Goal: Task Accomplishment & Management: Complete application form

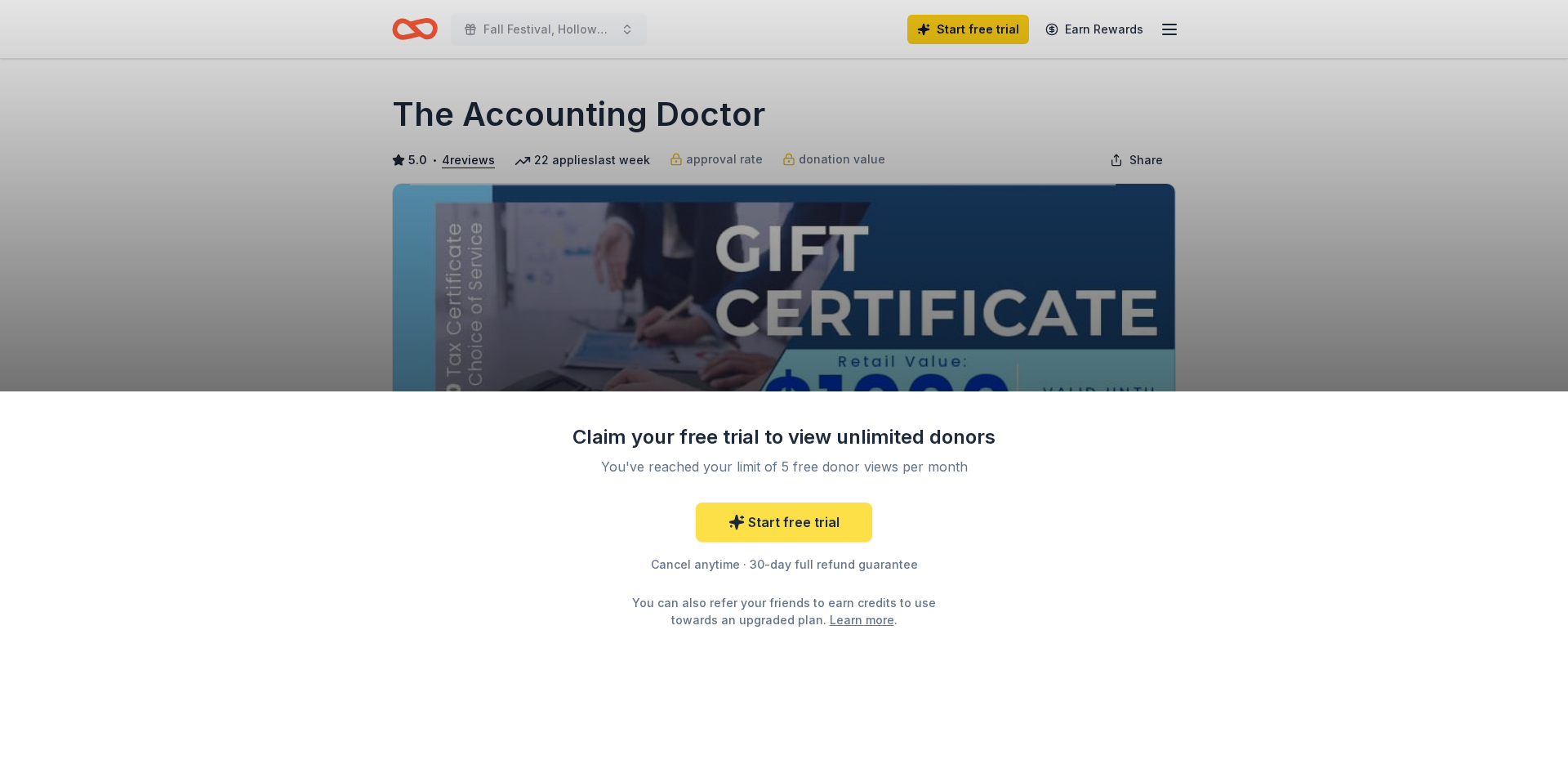
click at [788, 519] on link "Start free trial" at bounding box center [784, 522] width 177 height 39
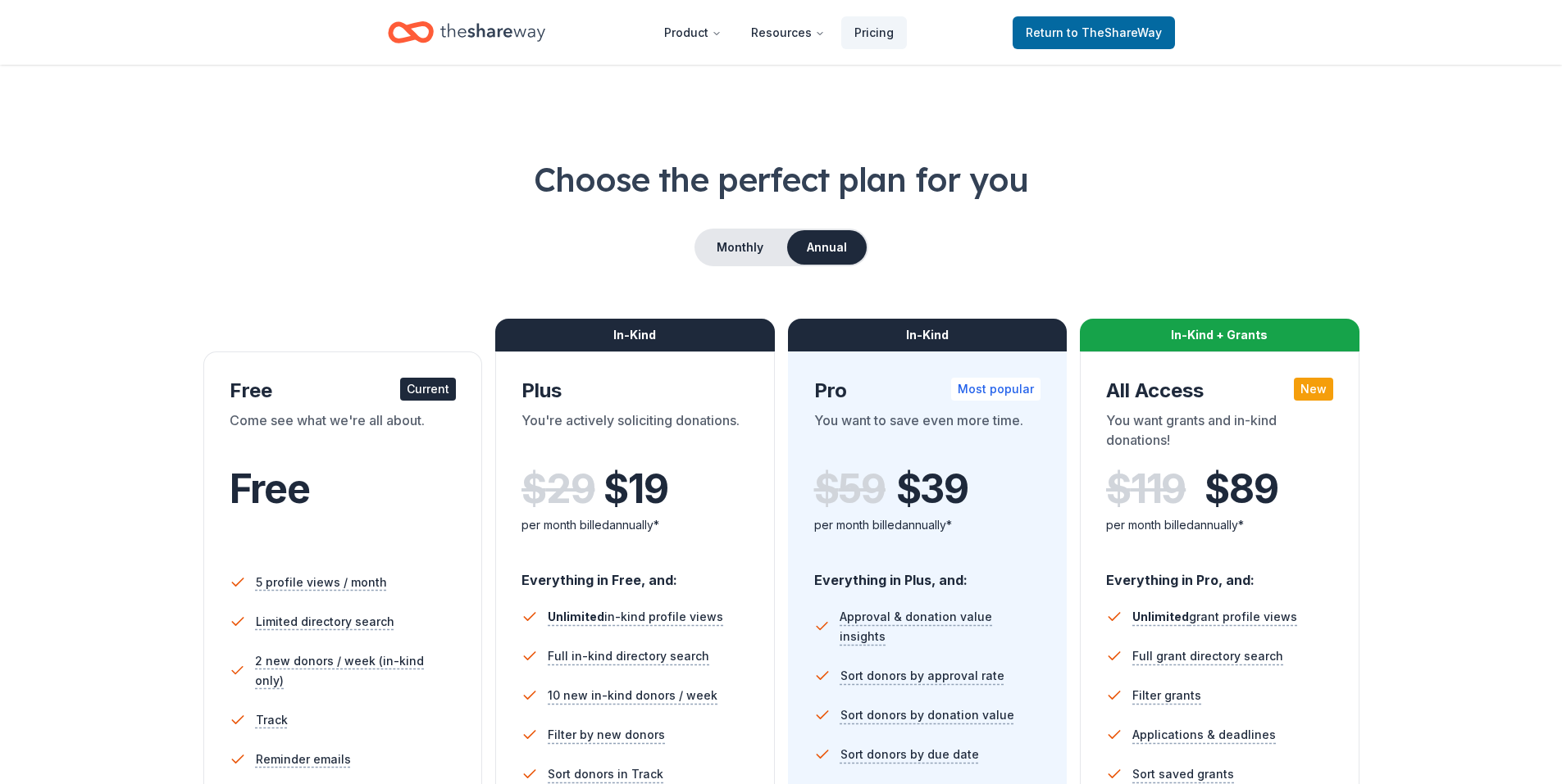
click at [350, 492] on div "Free" at bounding box center [343, 489] width 227 height 46
click at [1078, 44] on link "Return to TheShareWay" at bounding box center [1093, 32] width 162 height 33
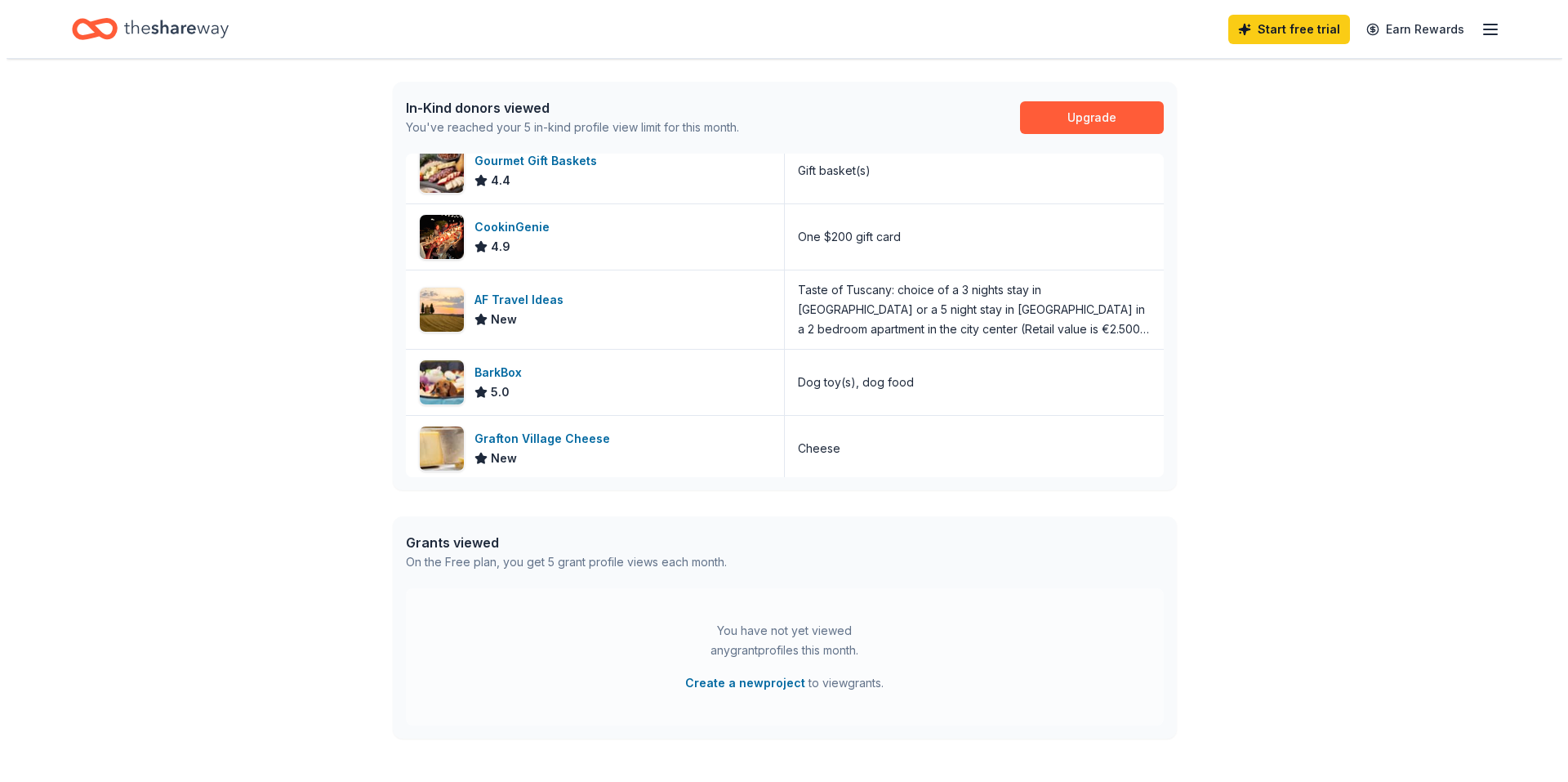
scroll to position [20, 0]
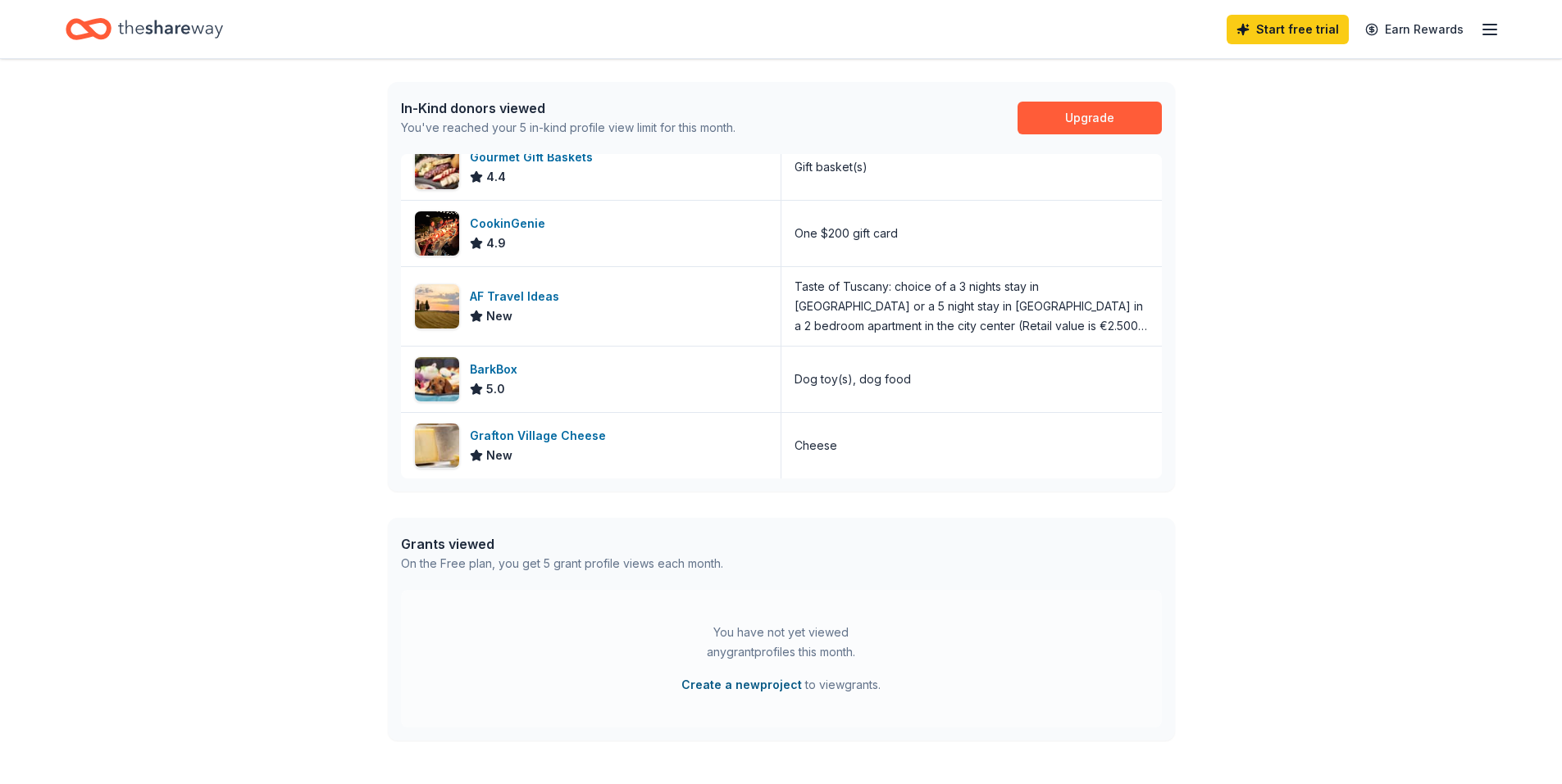
click at [765, 680] on button "Create a new project" at bounding box center [741, 685] width 121 height 20
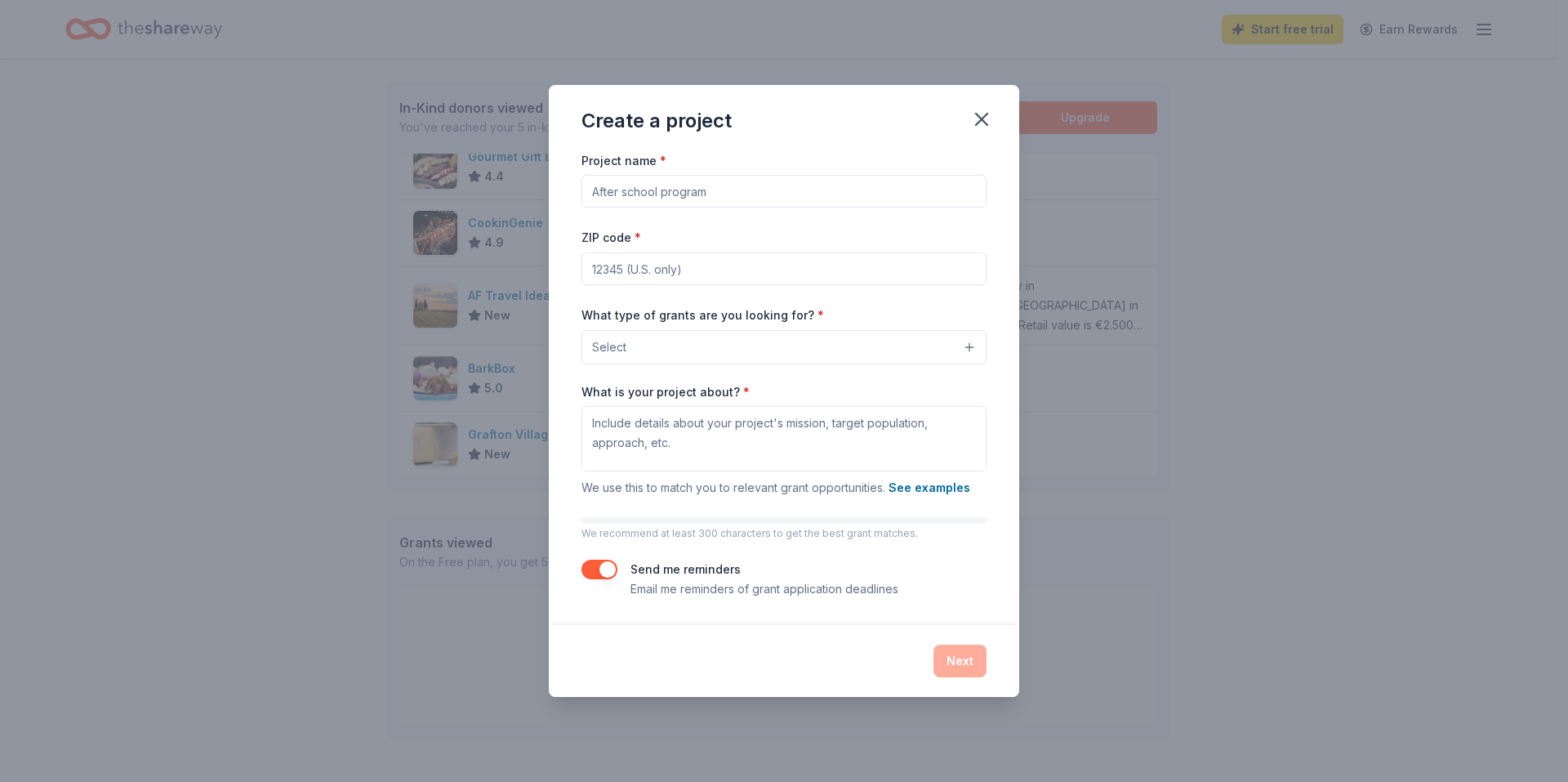
click at [779, 193] on input "Project name *" at bounding box center [784, 191] width 405 height 33
type input "H"
type input "Holiday Festival"
click at [623, 277] on input "ZIP code *" at bounding box center [784, 268] width 405 height 33
type input "02124"
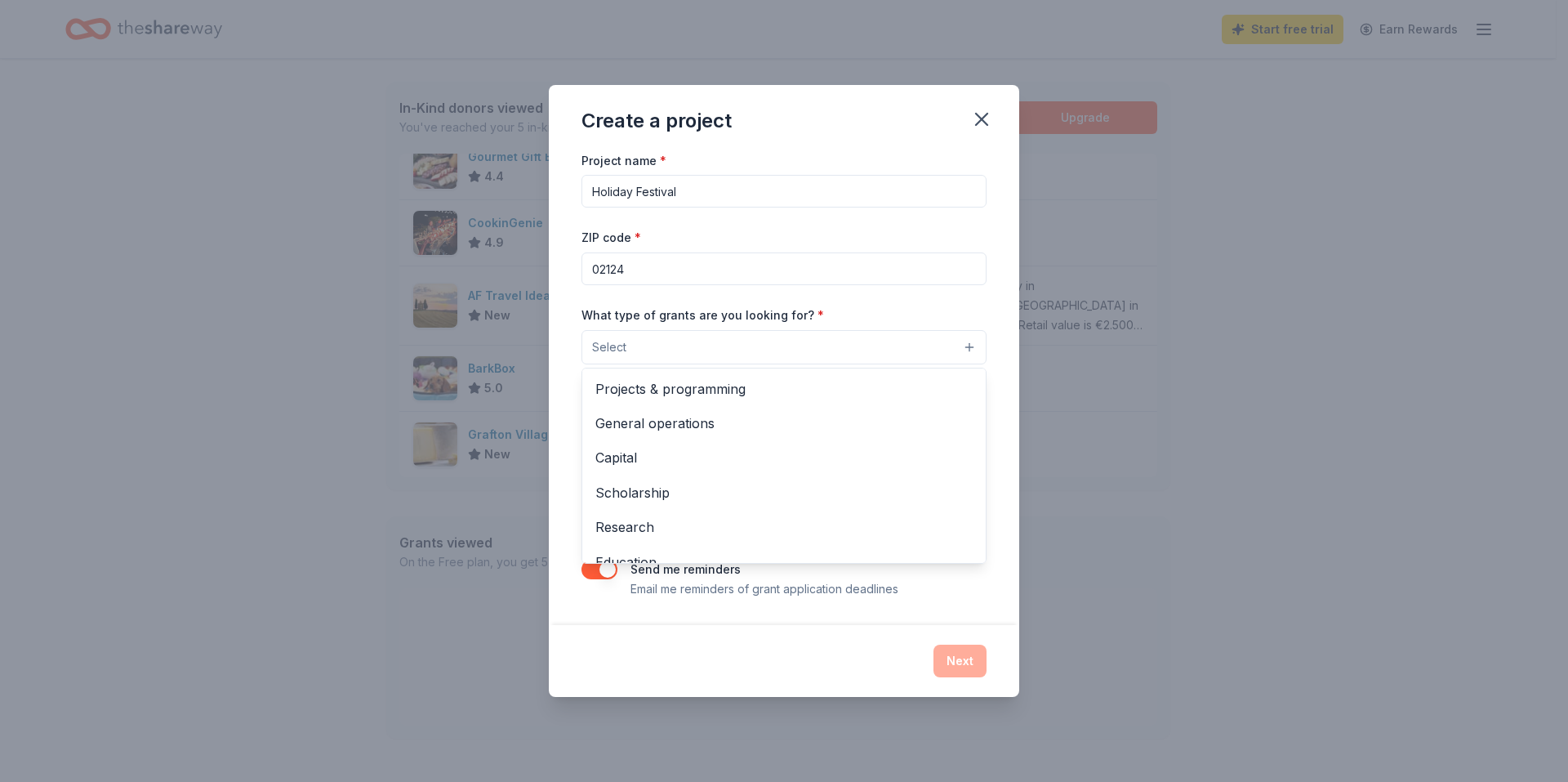
click at [663, 336] on button "Select" at bounding box center [784, 347] width 405 height 35
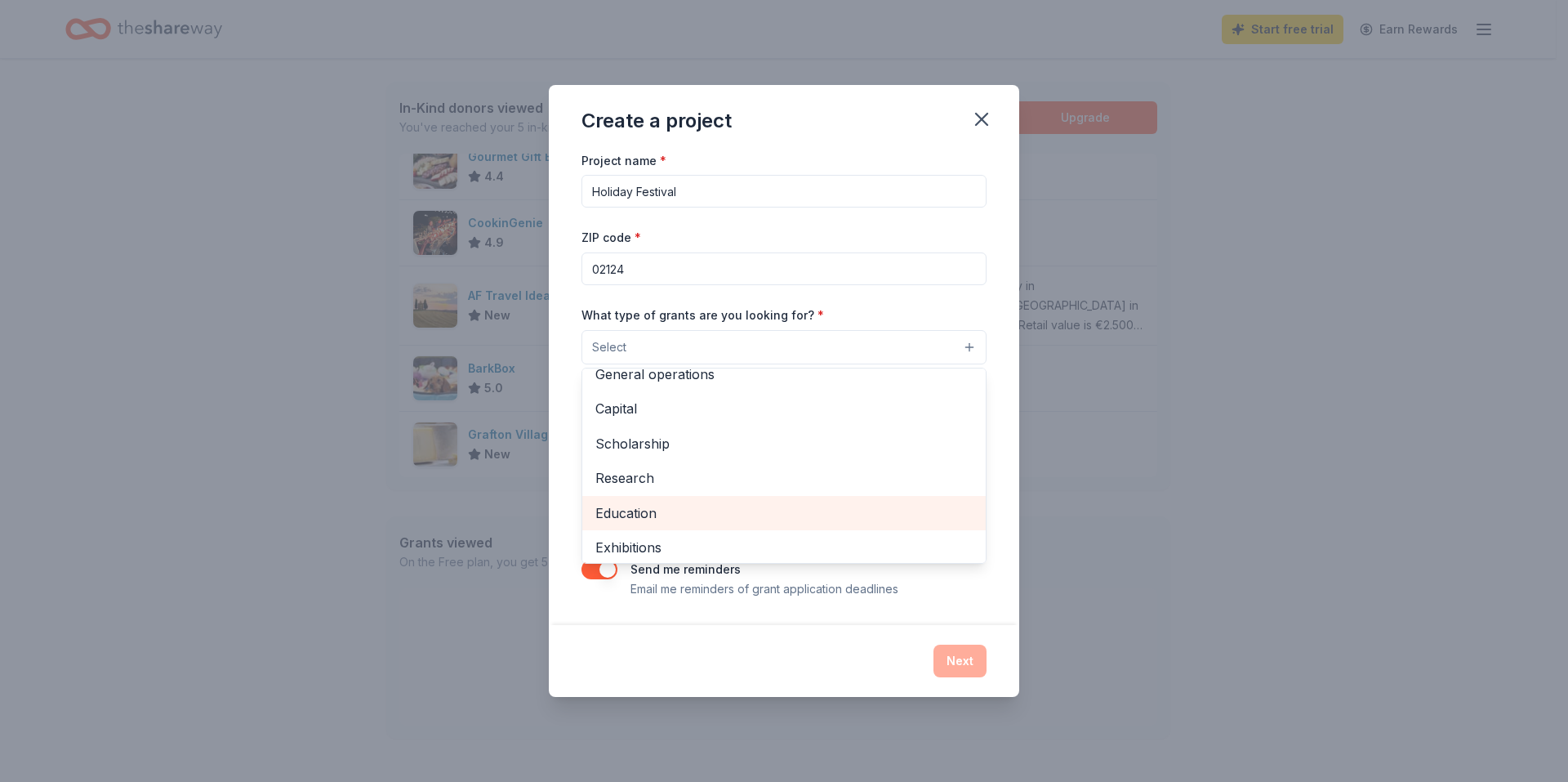
scroll to position [30, 0]
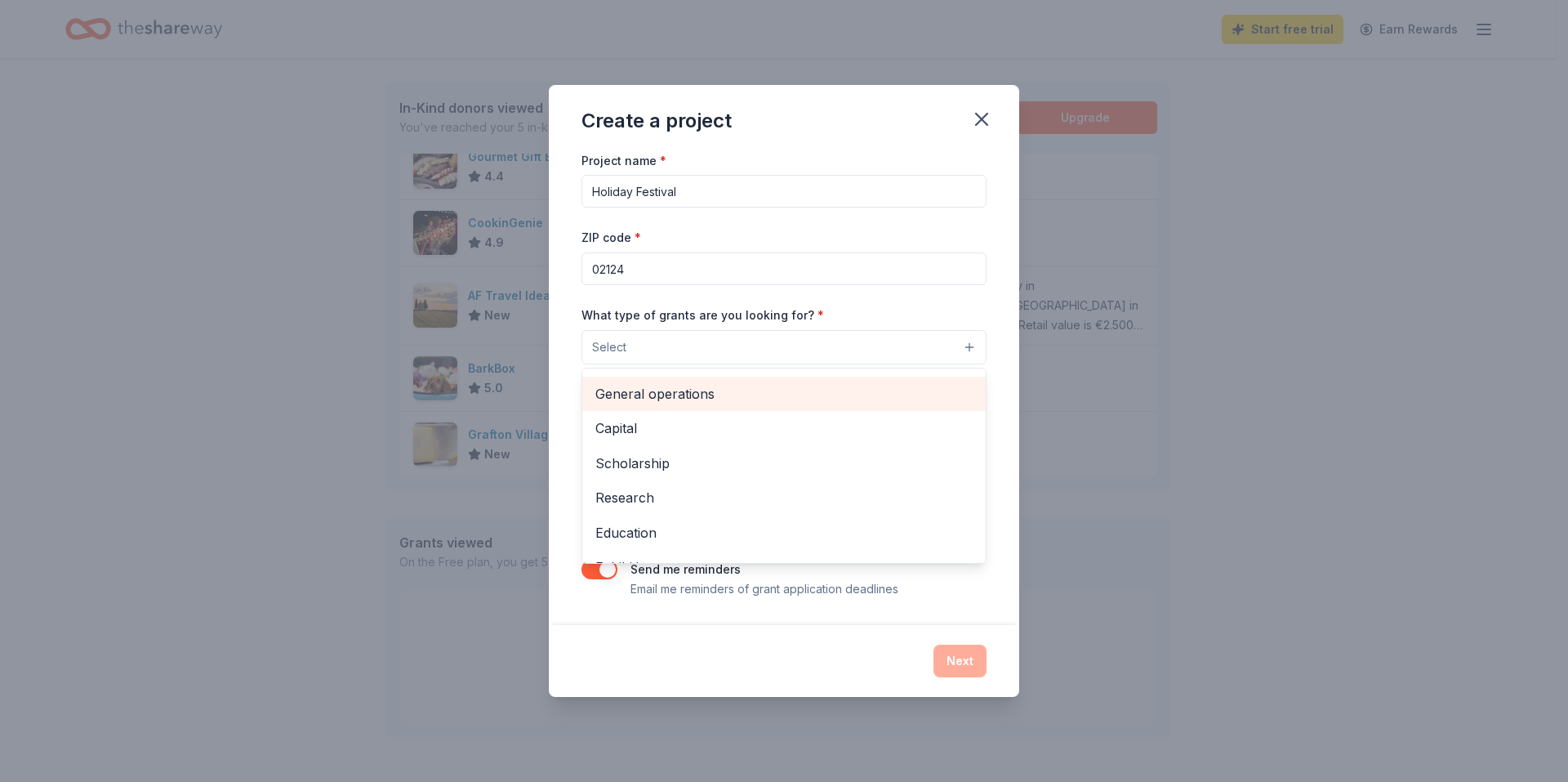
click at [737, 389] on span "General operations" at bounding box center [784, 393] width 377 height 21
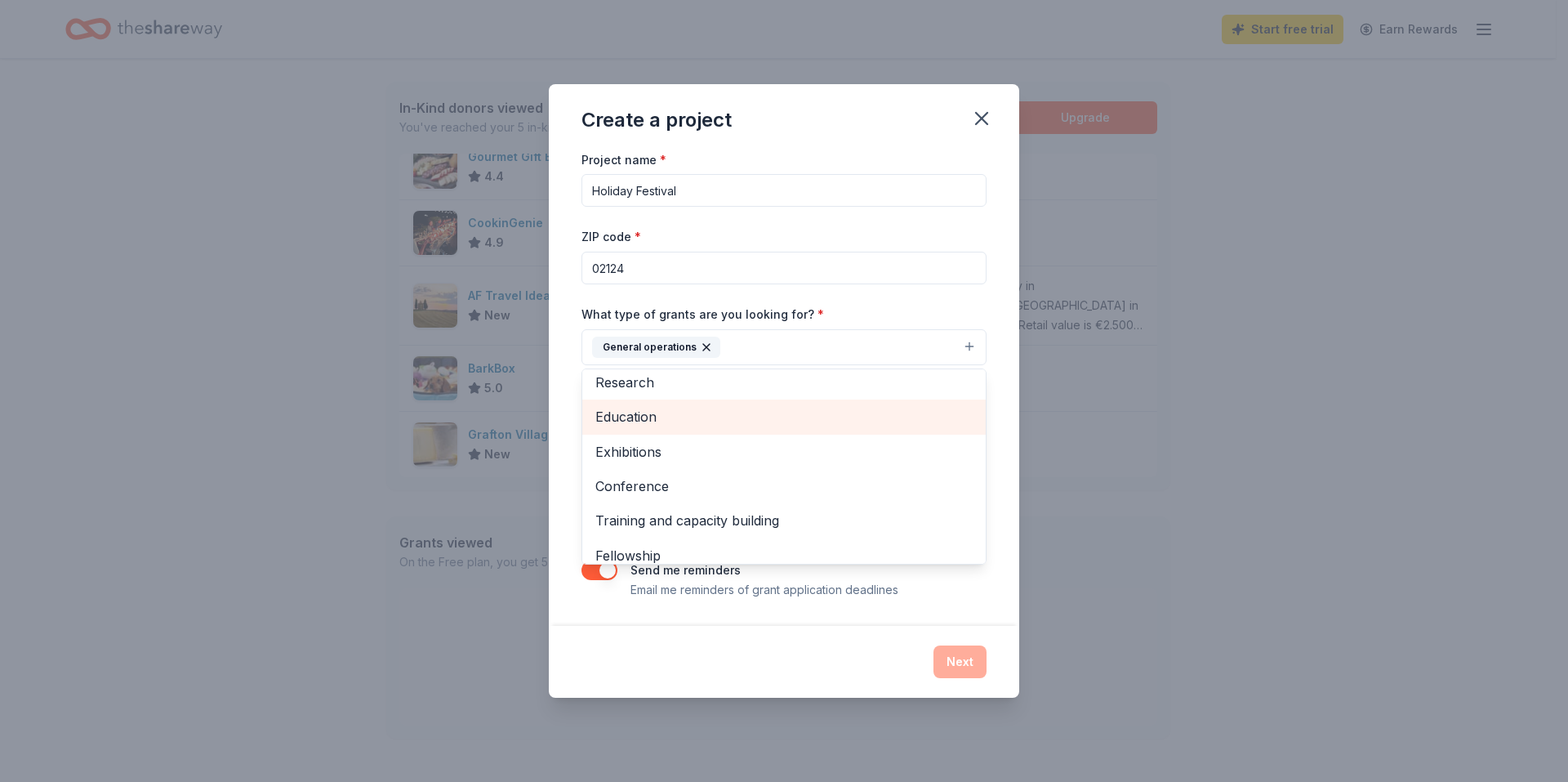
scroll to position [159, 0]
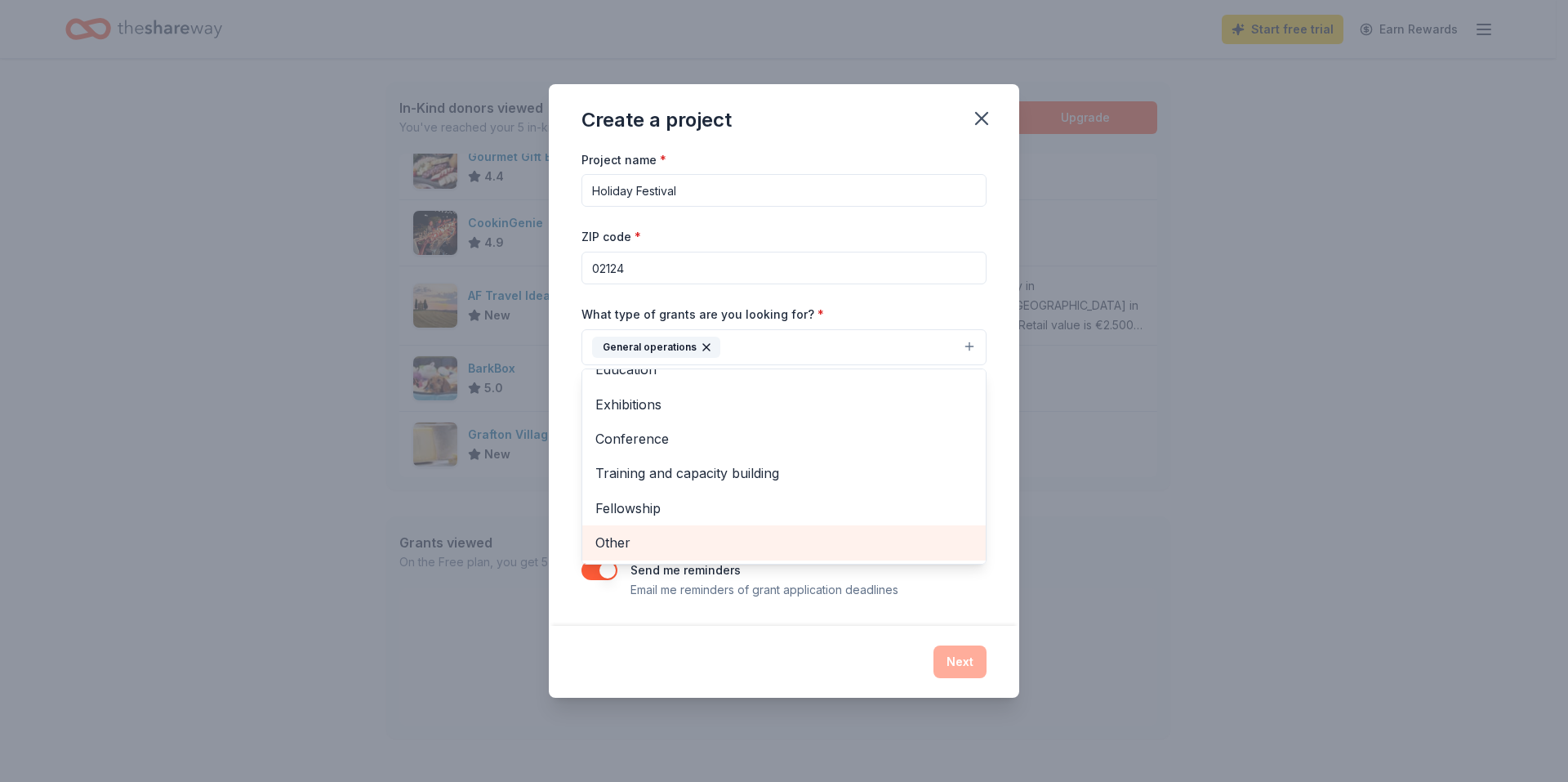
click at [686, 547] on span "Other" at bounding box center [784, 542] width 377 height 21
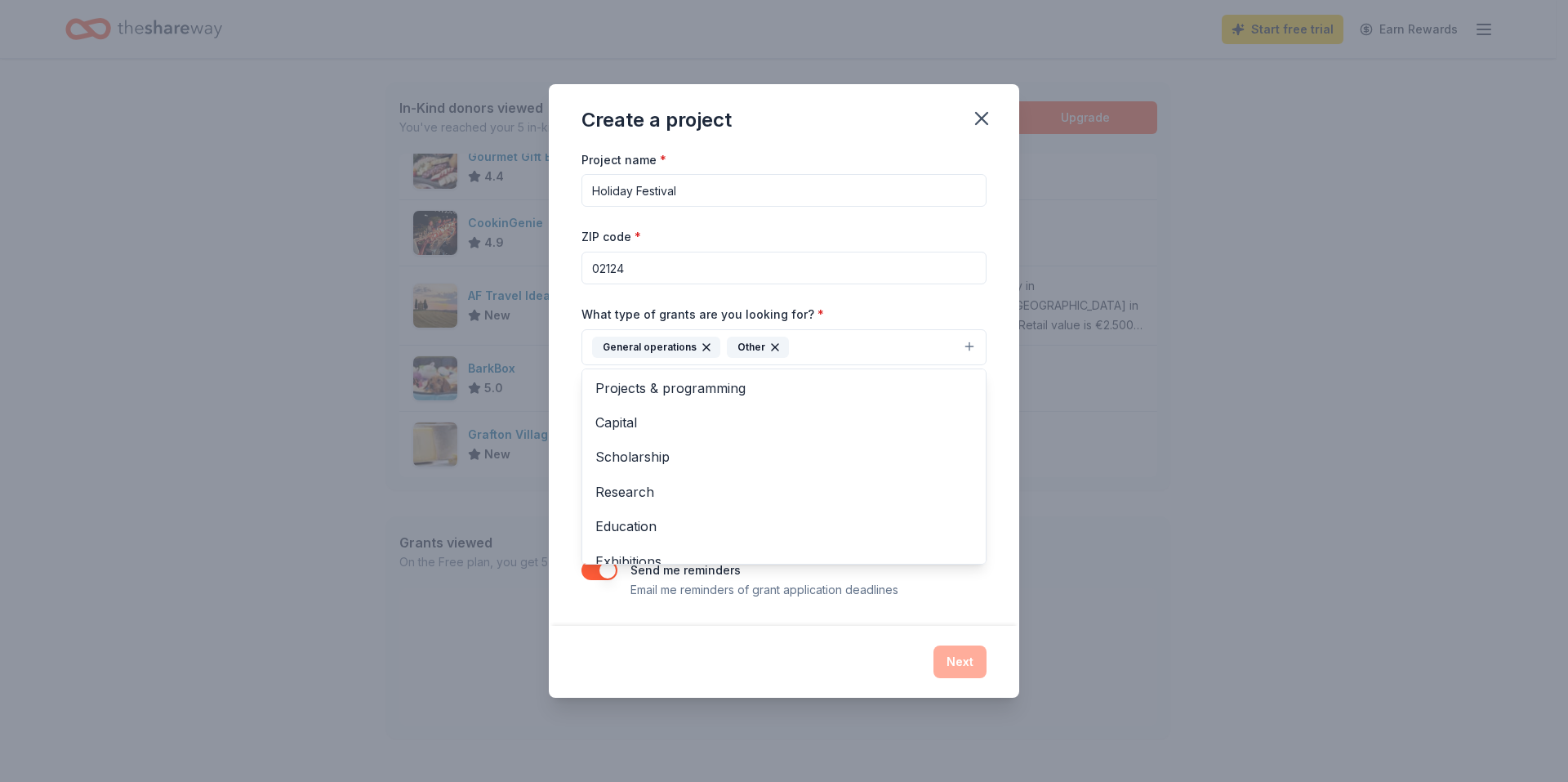
scroll to position [0, 0]
click at [981, 304] on div "What type of grants are you looking for? * General operations Other Projects & …" at bounding box center [784, 335] width 405 height 62
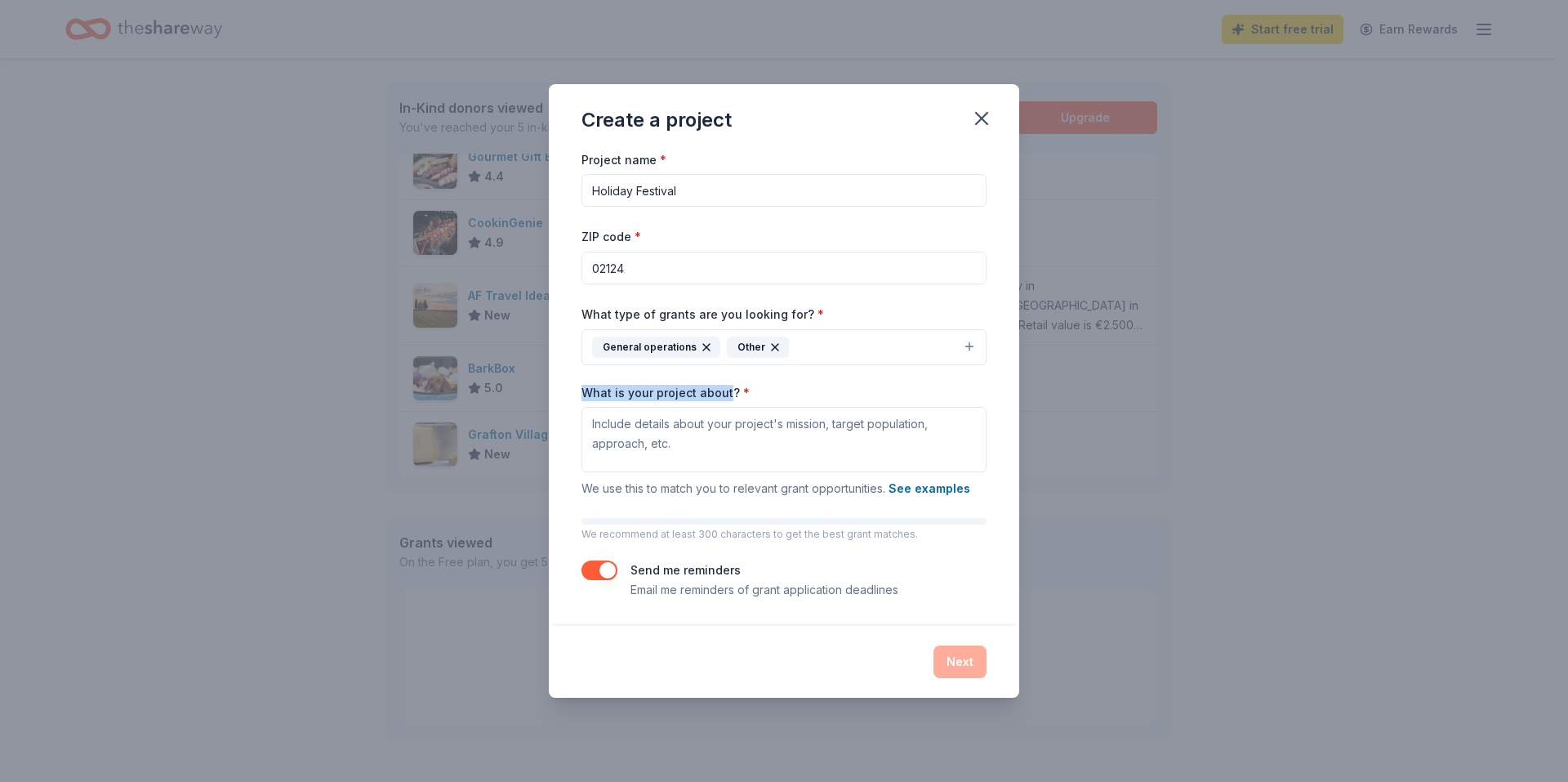
drag, startPoint x: 728, startPoint y: 392, endPoint x: 567, endPoint y: 391, distance: 161.0
click at [567, 391] on div "Project name * Holiday Festival ZIP code * 02124 What type of grants are you lo…" at bounding box center [784, 387] width 471 height 476
copy label "What is your project about"
click at [801, 655] on div "Next" at bounding box center [784, 662] width 405 height 33
click at [680, 438] on textarea "What is your project about? *" at bounding box center [784, 440] width 405 height 66
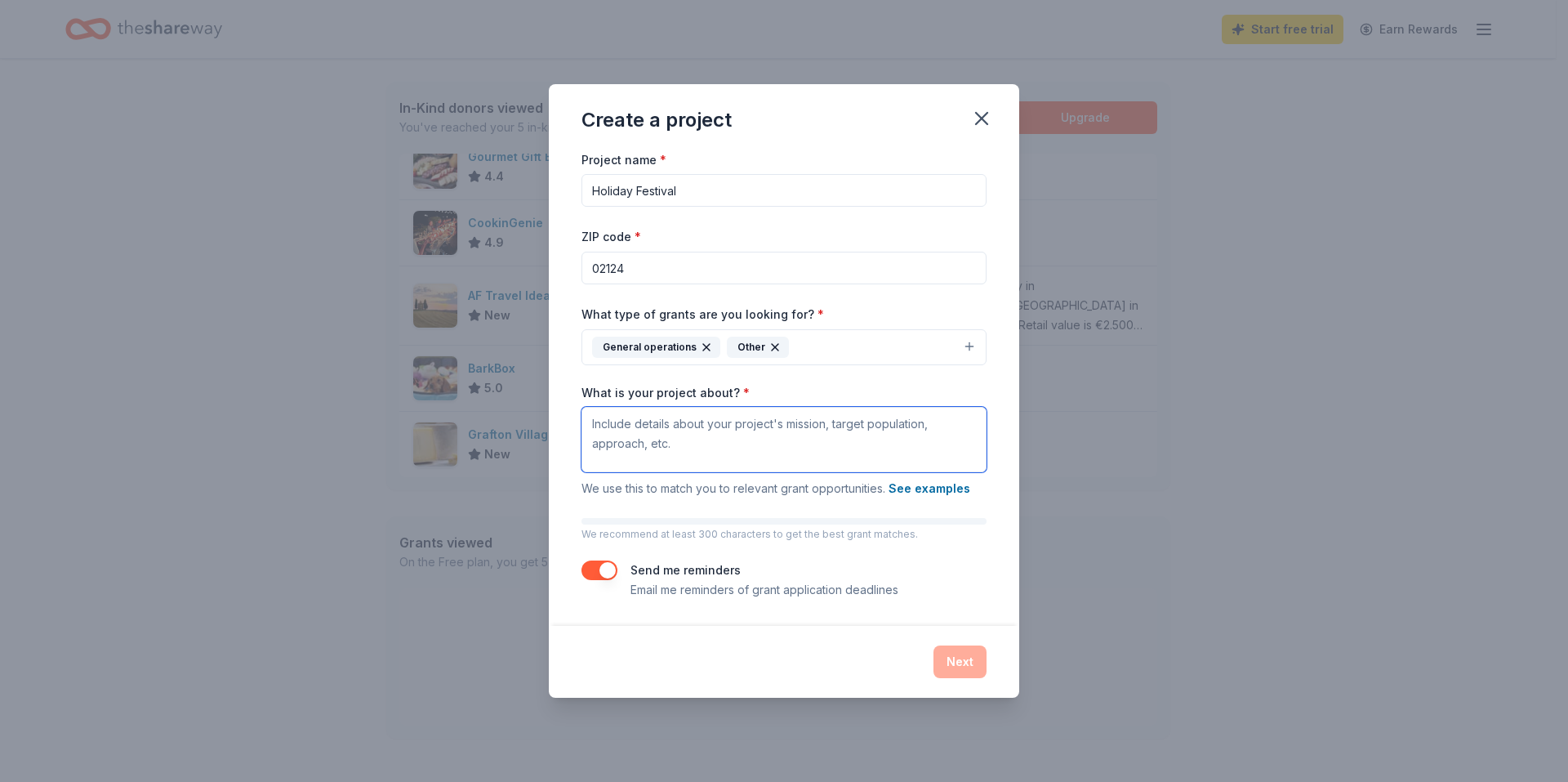
paste textarea "Franklin Hill Holiday Fest & Toys for Tots Proposal Objective: To spread joy an…"
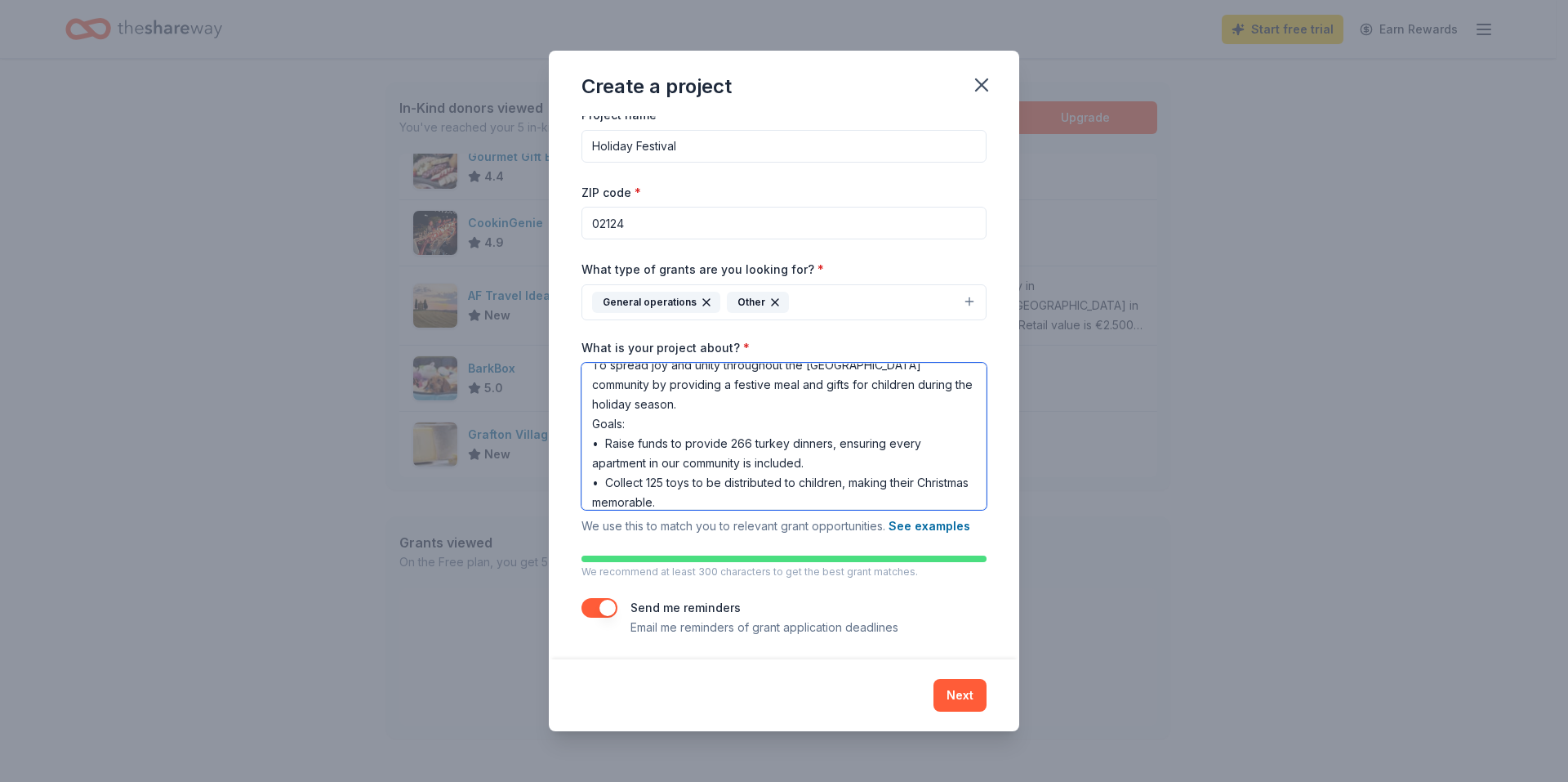
scroll to position [15, 0]
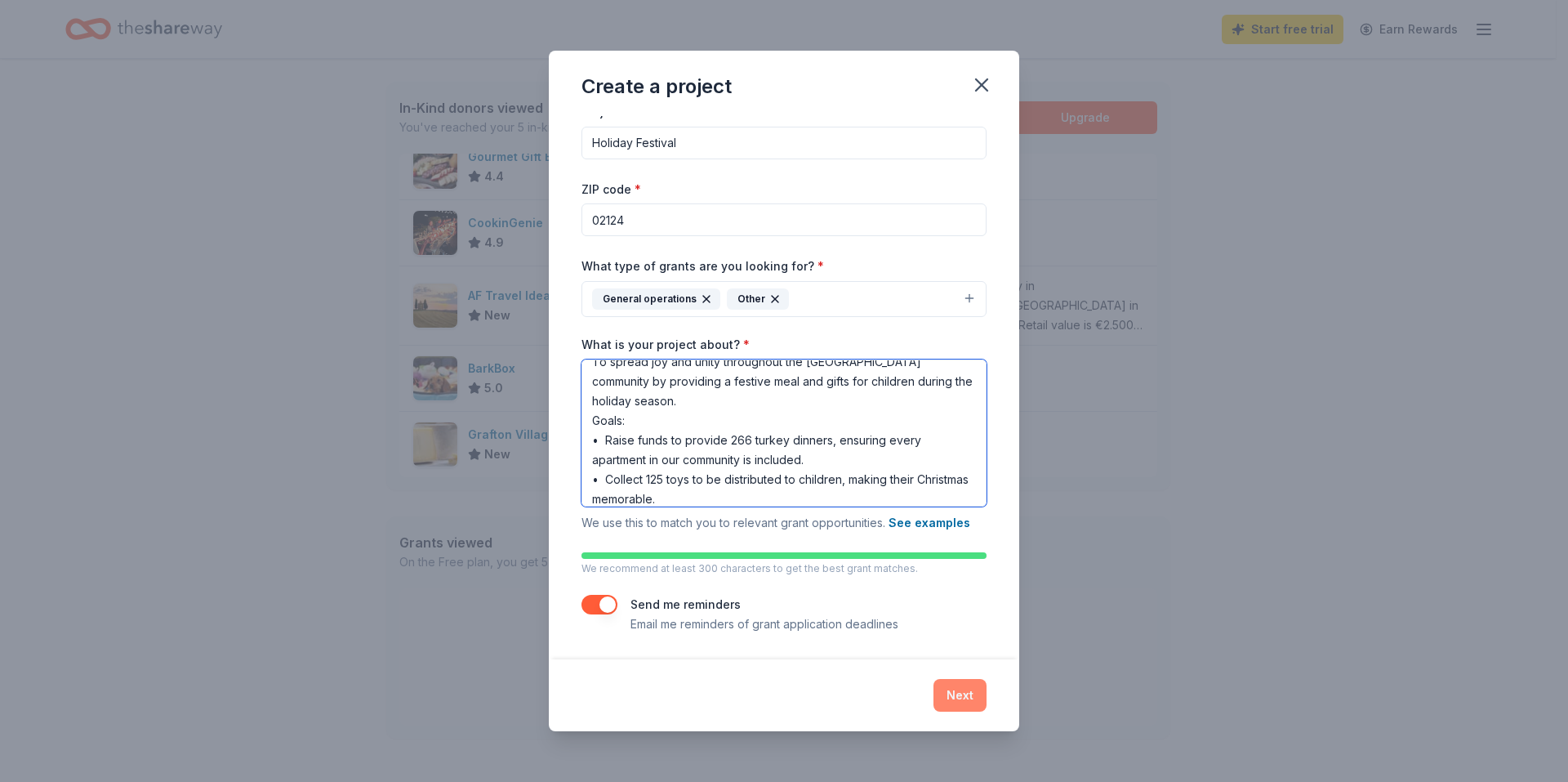
type textarea "Franklin Hill Holiday Fest & Toys for Tots Proposal Objective: To spread joy an…"
click at [946, 688] on button "Next" at bounding box center [959, 695] width 53 height 33
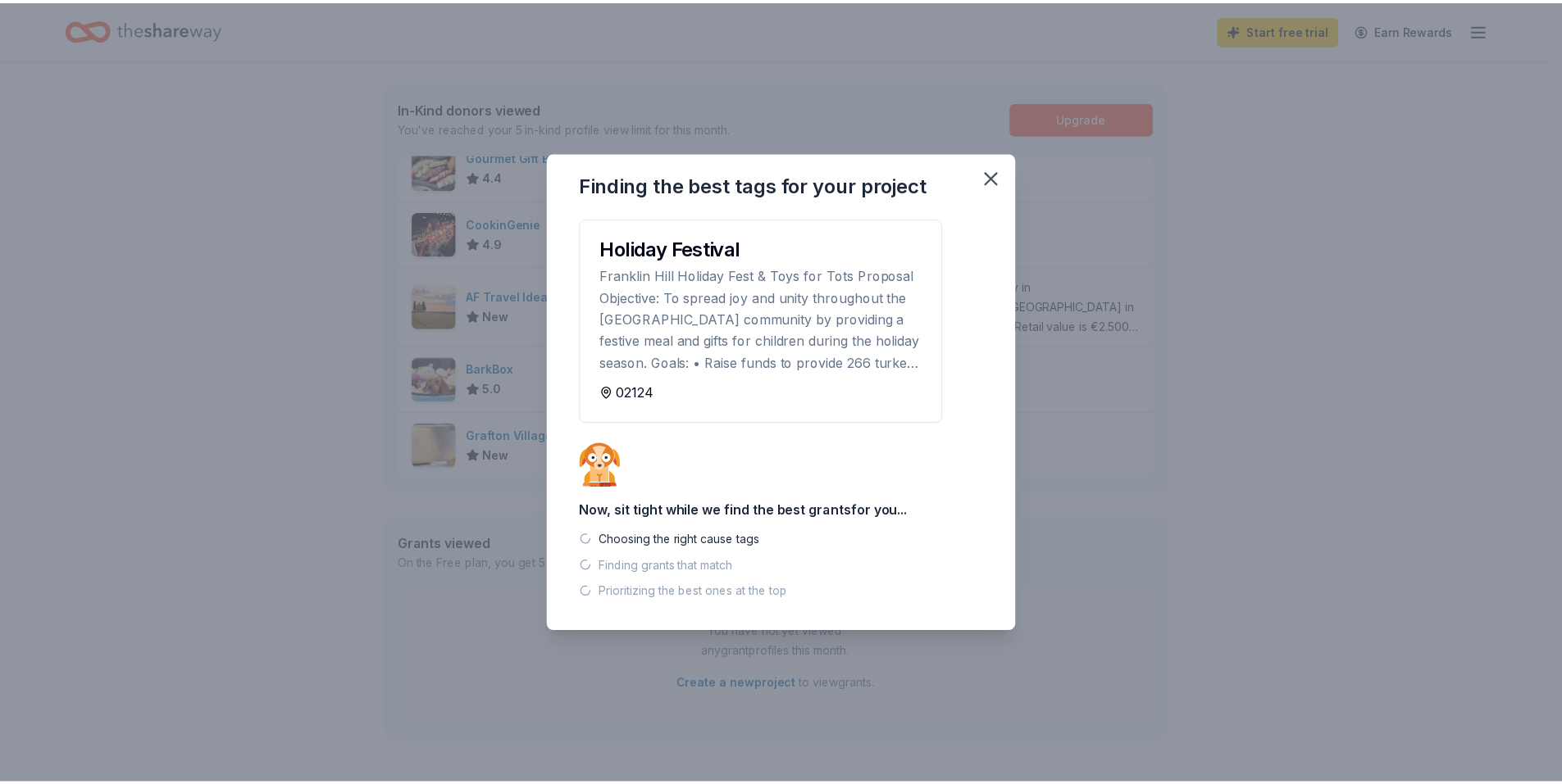
scroll to position [0, 0]
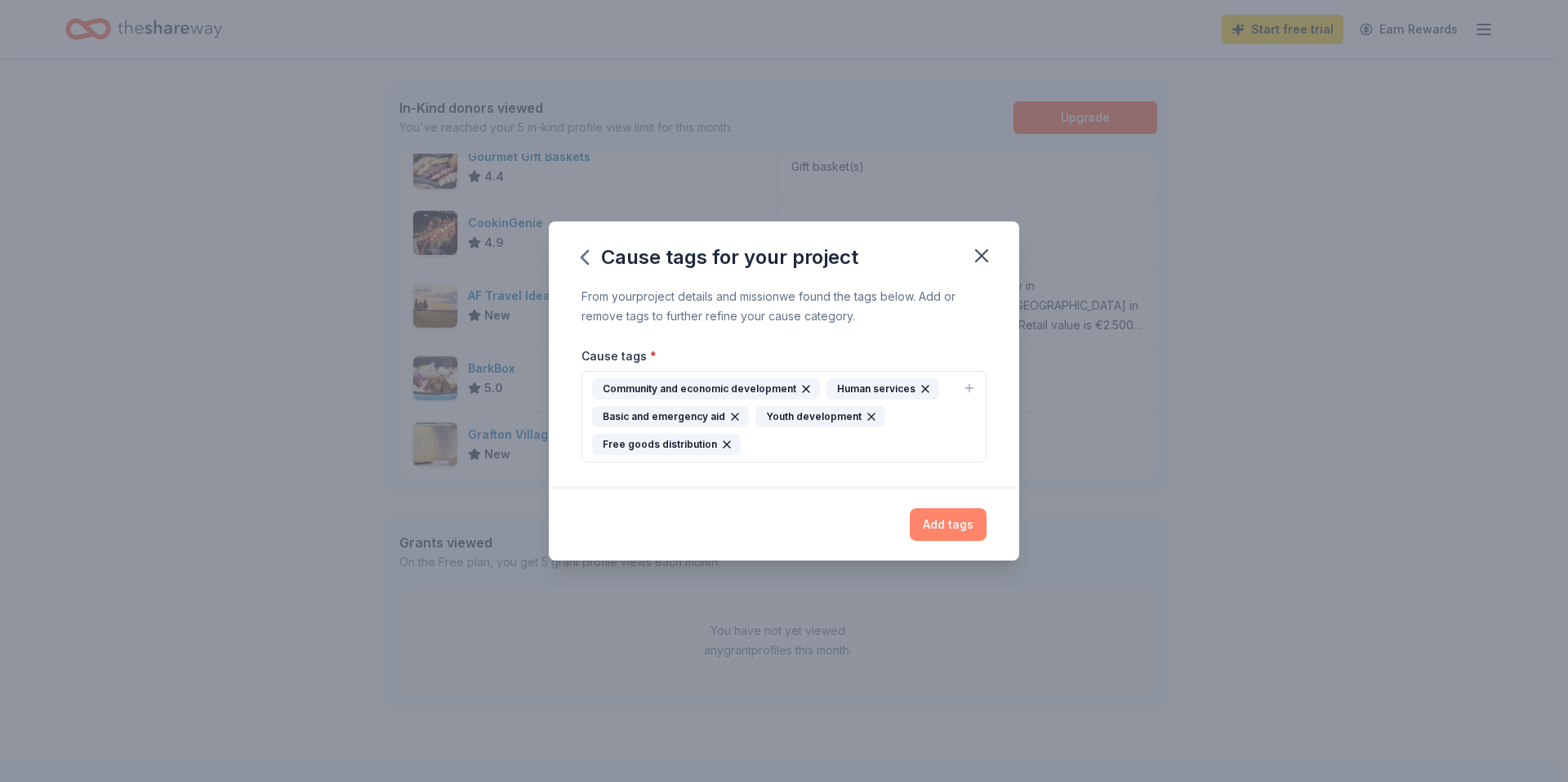
click at [957, 525] on button "Add tags" at bounding box center [947, 525] width 76 height 33
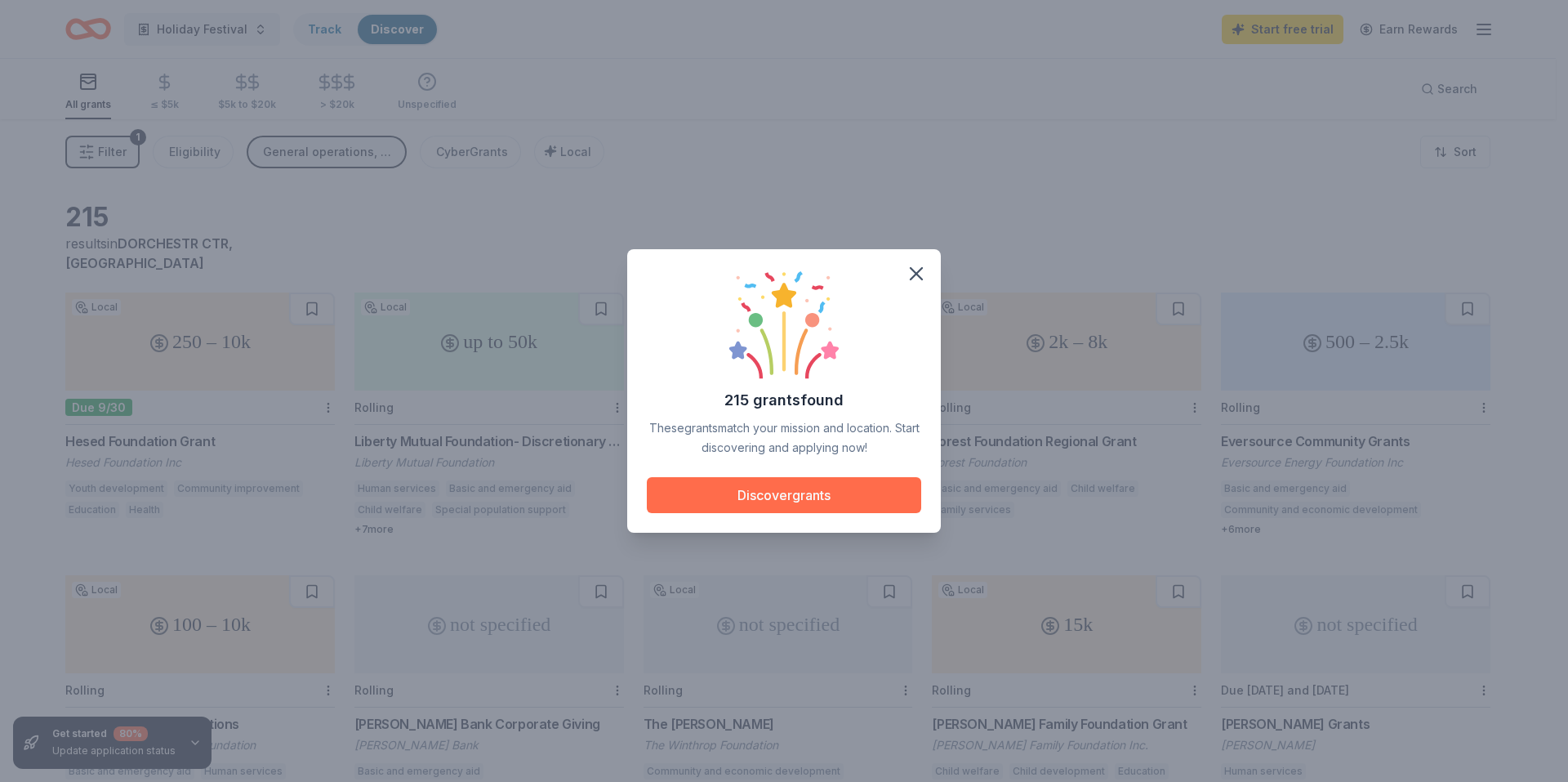
click at [775, 490] on button "Discover grants" at bounding box center [784, 495] width 274 height 36
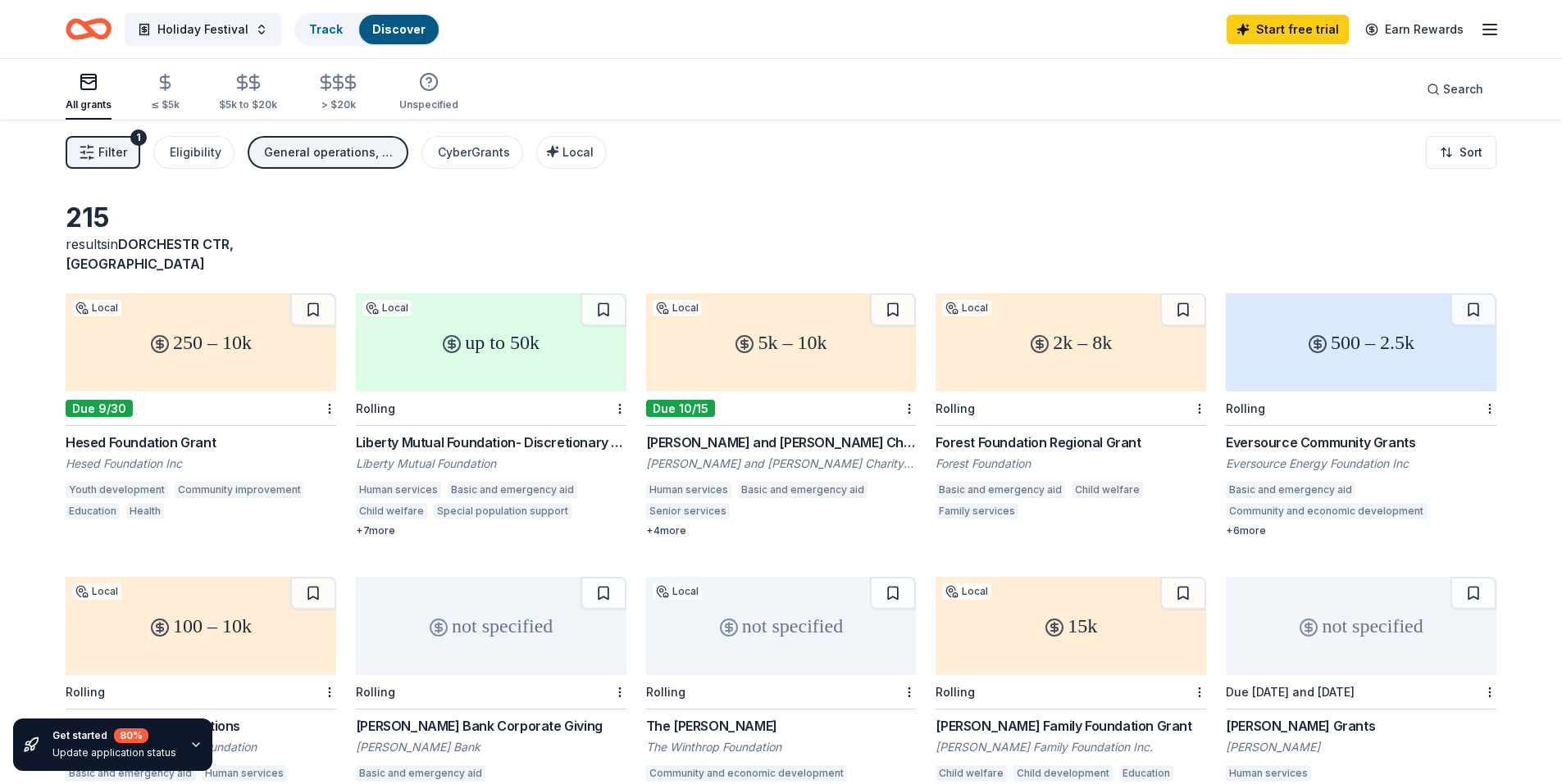
click at [434, 432] on div "Liberty Mutual Foundation- Discretionary Grants" at bounding box center [490, 442] width 270 height 20
click at [157, 432] on div "Hesed Foundation Grant" at bounding box center [200, 442] width 270 height 20
click at [204, 149] on div "Eligibility" at bounding box center [195, 152] width 52 height 20
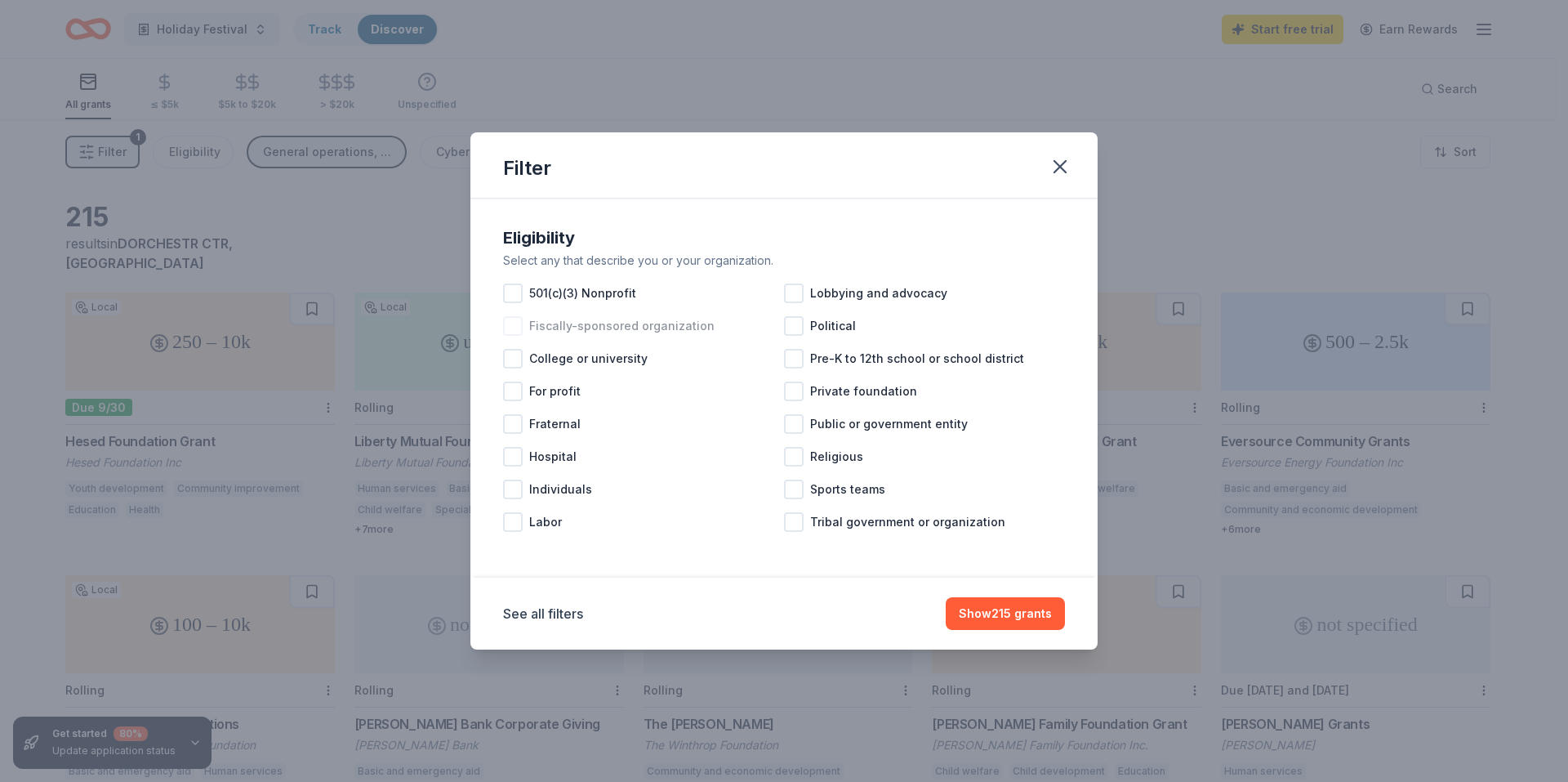
click at [517, 324] on div at bounding box center [513, 326] width 20 height 20
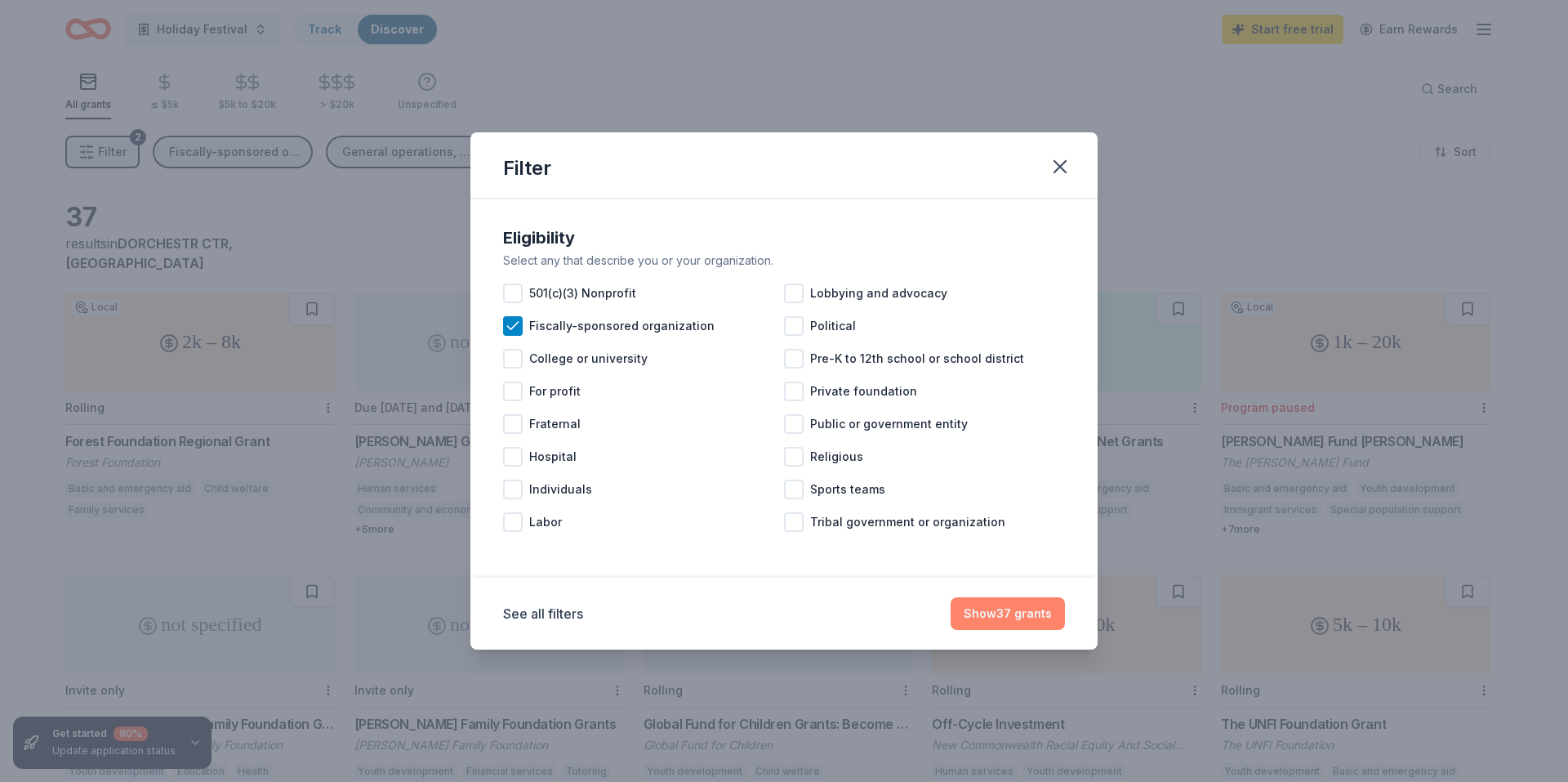
click at [1013, 612] on button "Show 37 grants" at bounding box center [1007, 613] width 114 height 33
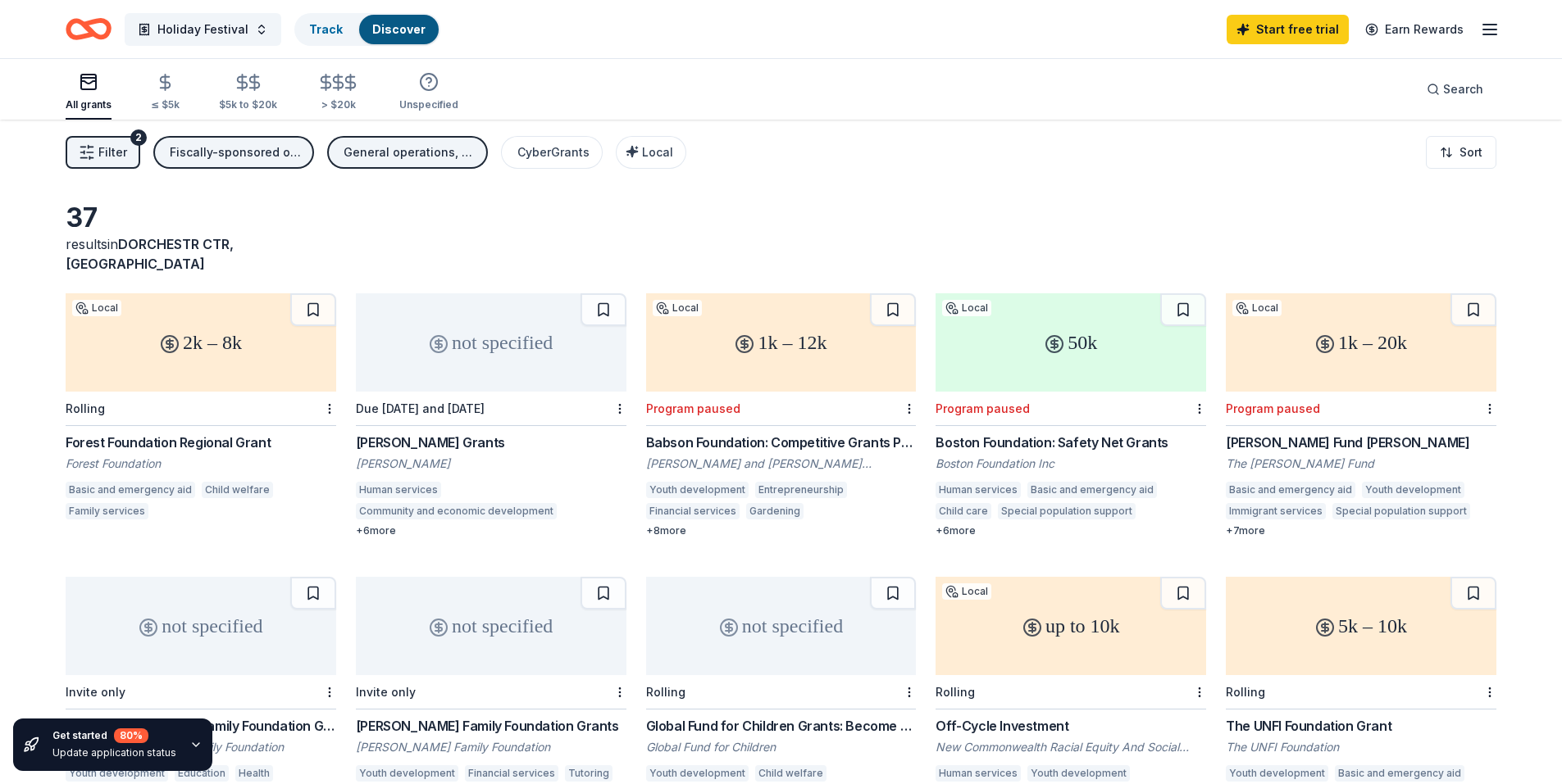
click at [187, 432] on div "Forest Foundation Regional Grant" at bounding box center [200, 442] width 270 height 20
click at [289, 158] on div "Fiscally-sponsored organization" at bounding box center [235, 152] width 132 height 20
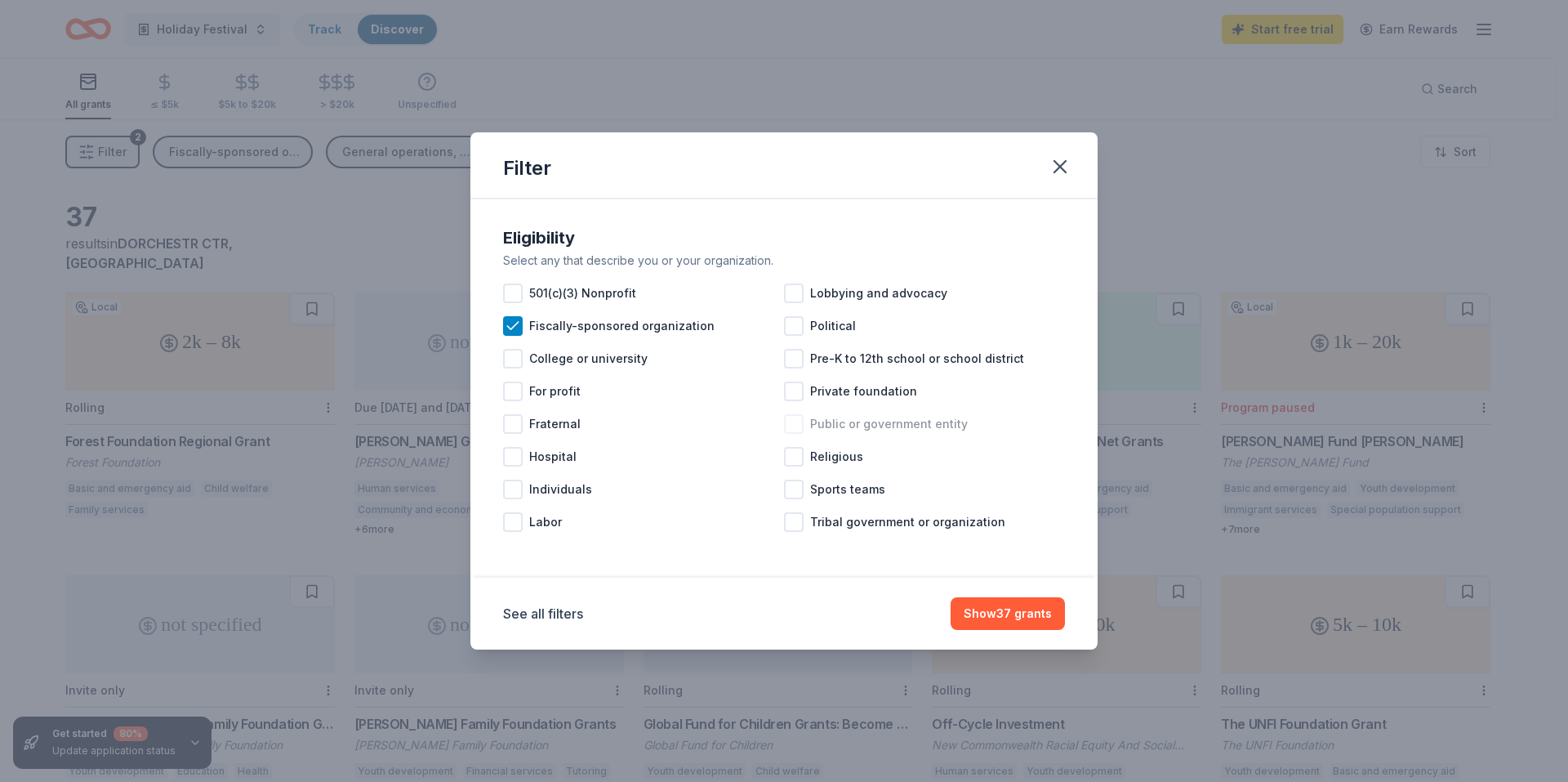
click at [800, 425] on div at bounding box center [793, 424] width 20 height 20
click at [987, 607] on button "Show 54 grants" at bounding box center [1007, 613] width 115 height 33
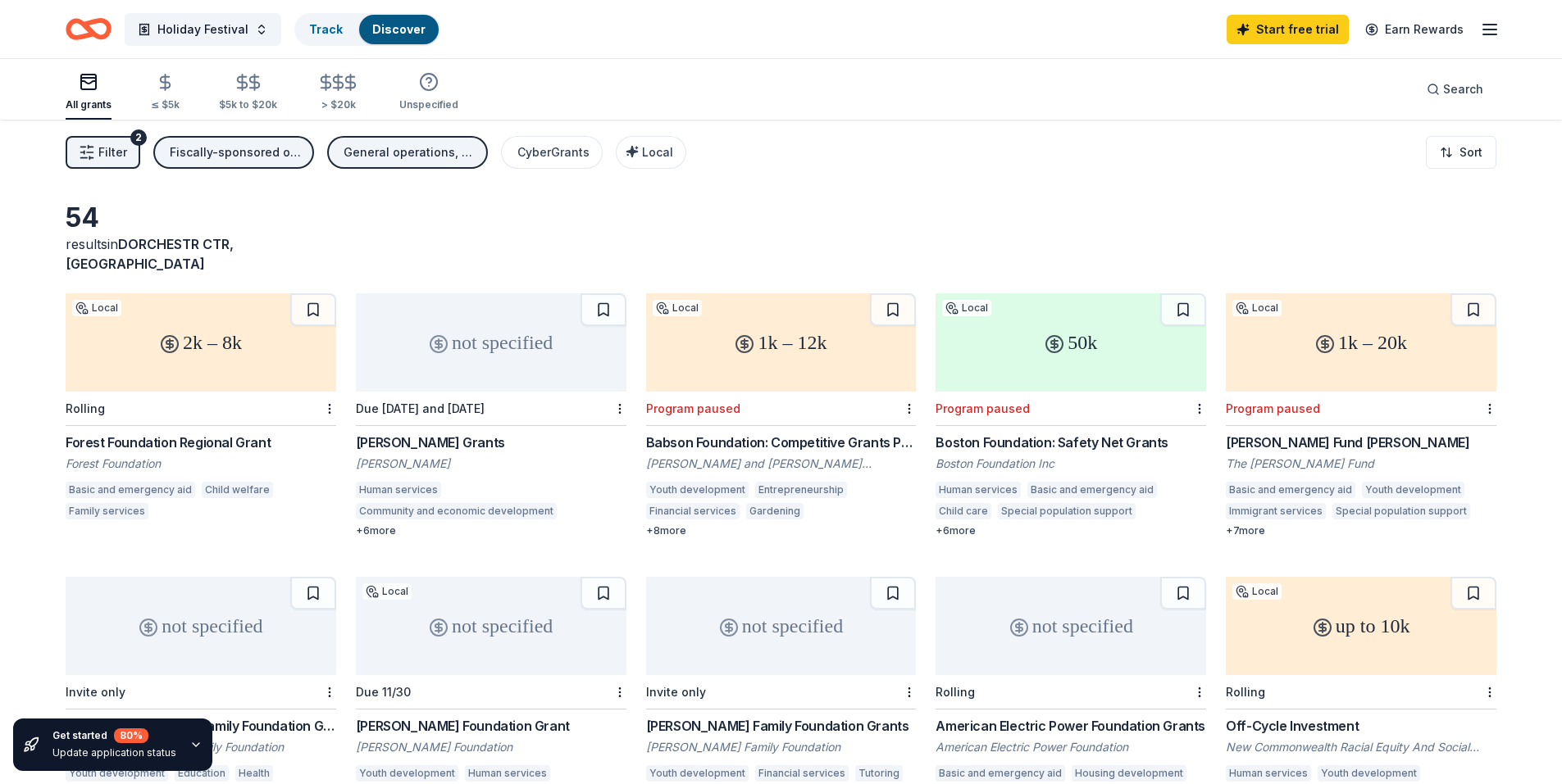
click at [205, 432] on div "Forest Foundation Regional Grant" at bounding box center [200, 442] width 270 height 20
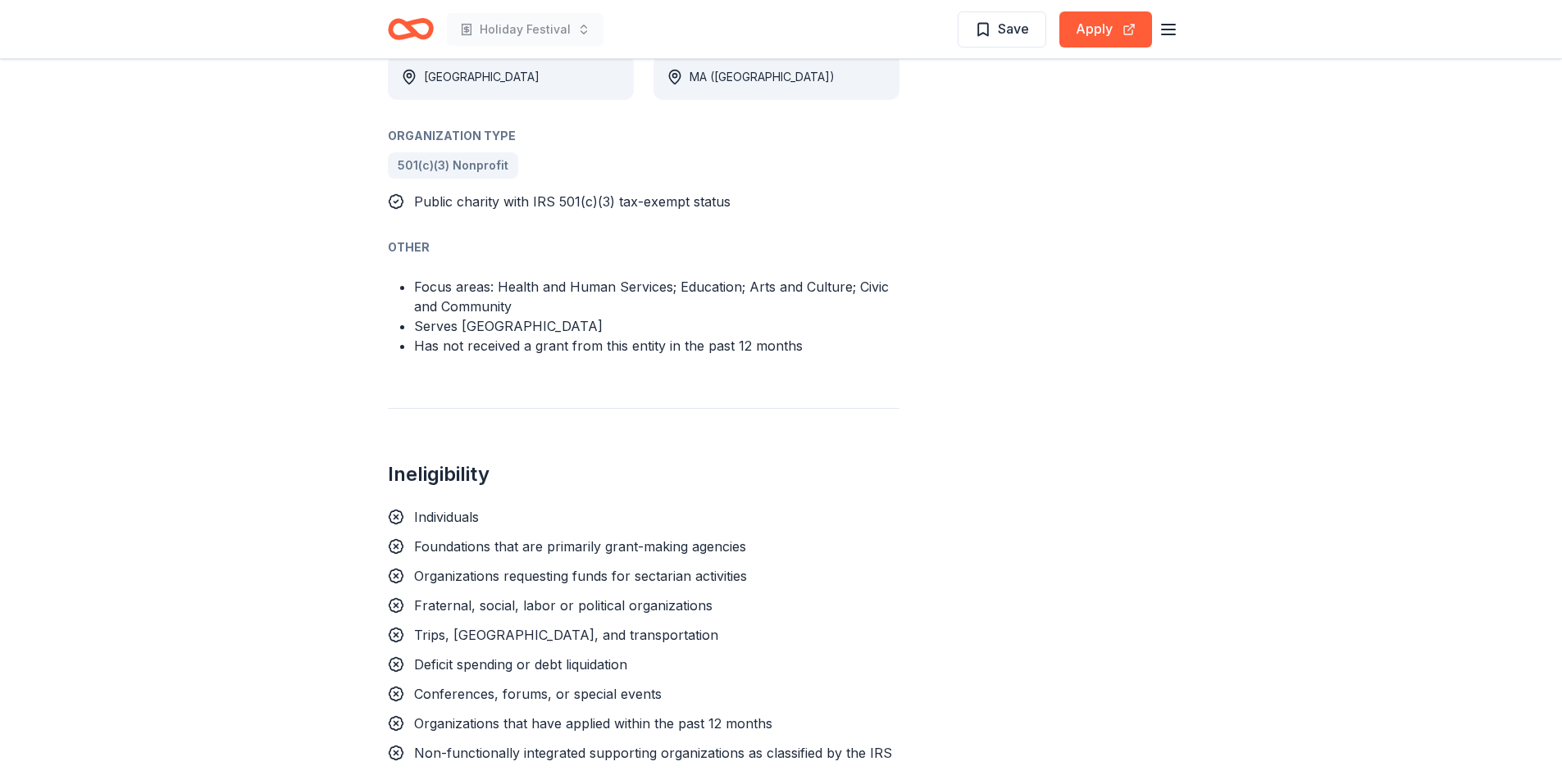
scroll to position [1147, 0]
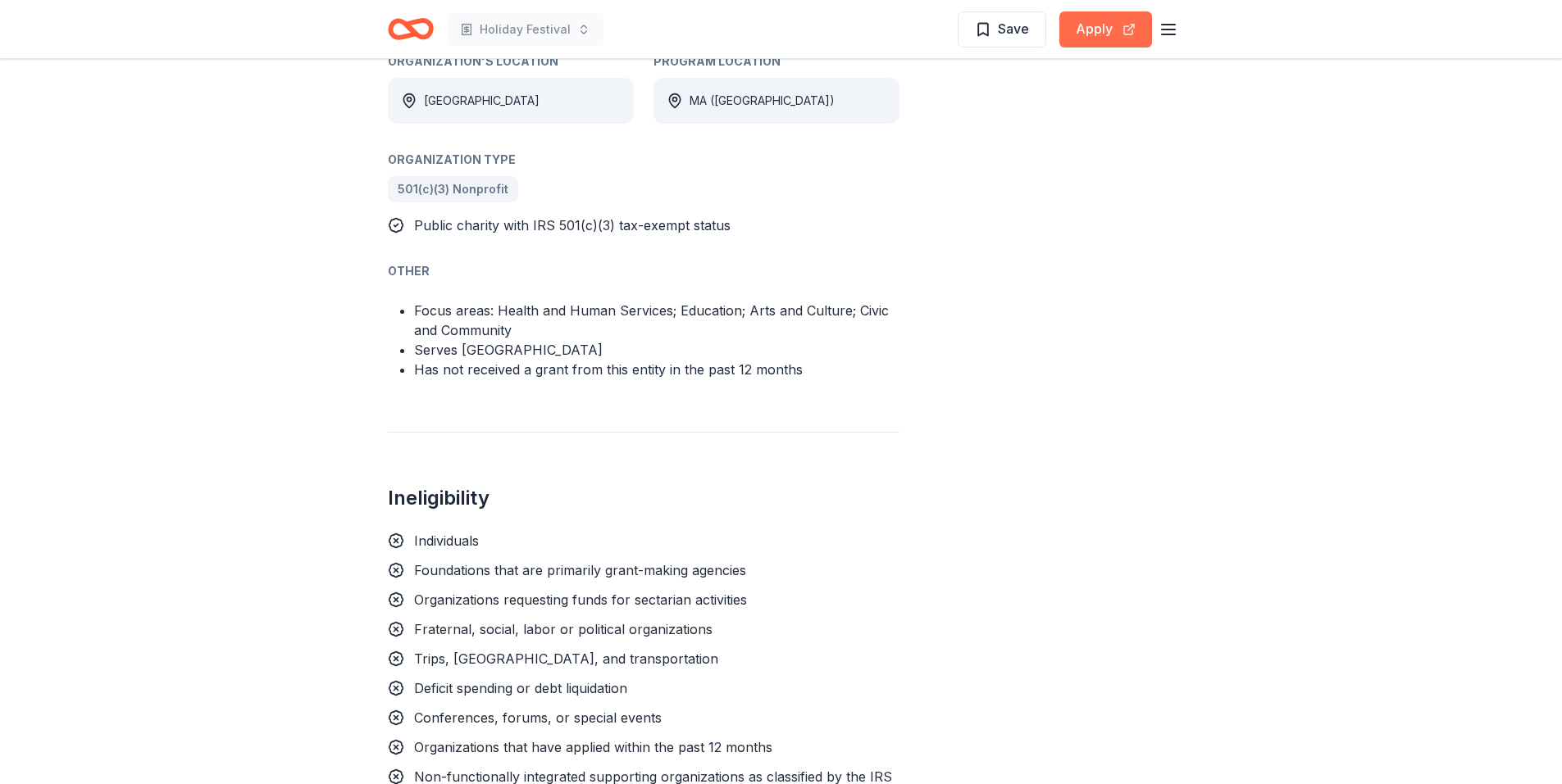
click at [1100, 26] on button "Apply" at bounding box center [1104, 30] width 93 height 36
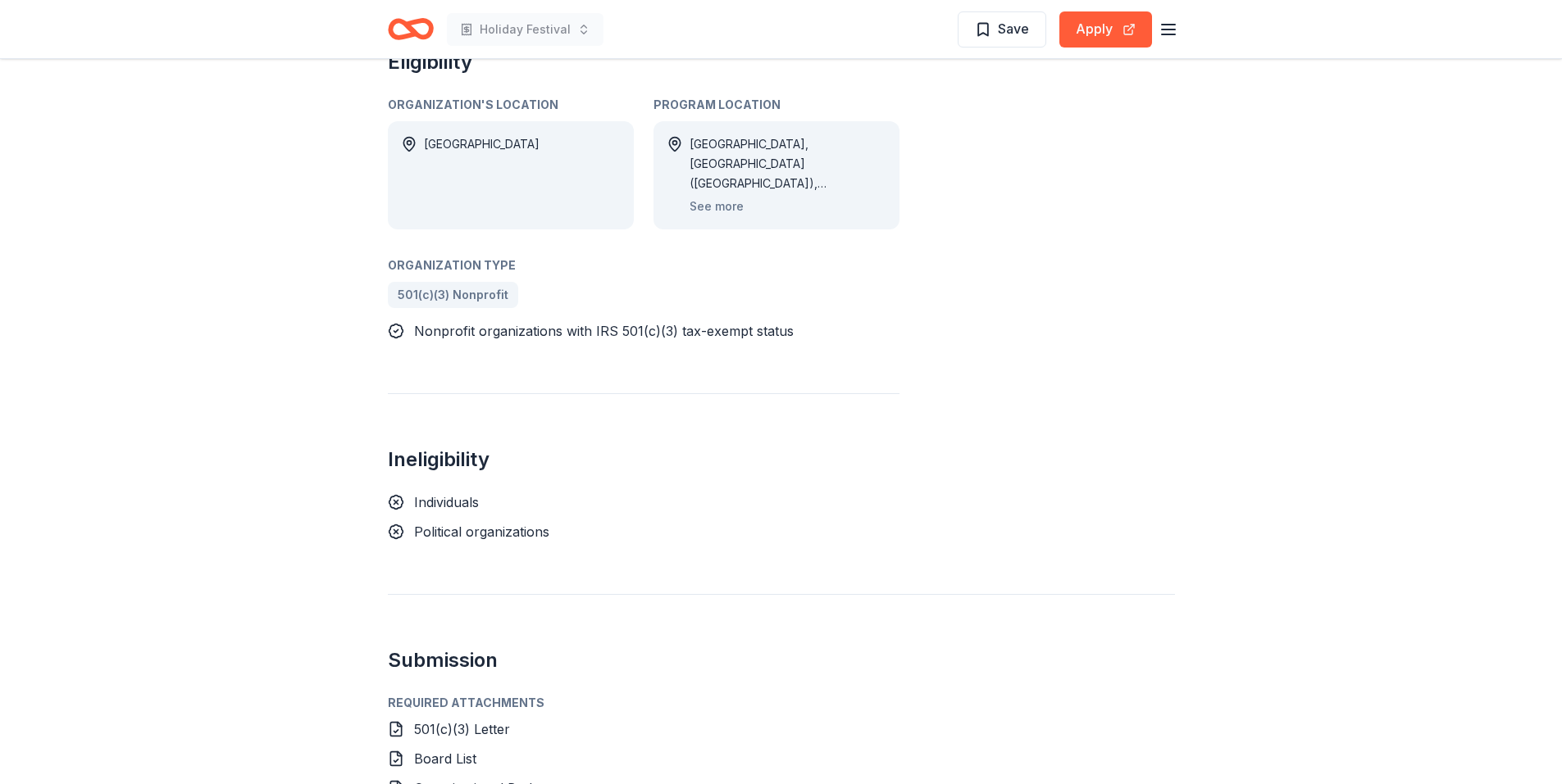
scroll to position [737, 0]
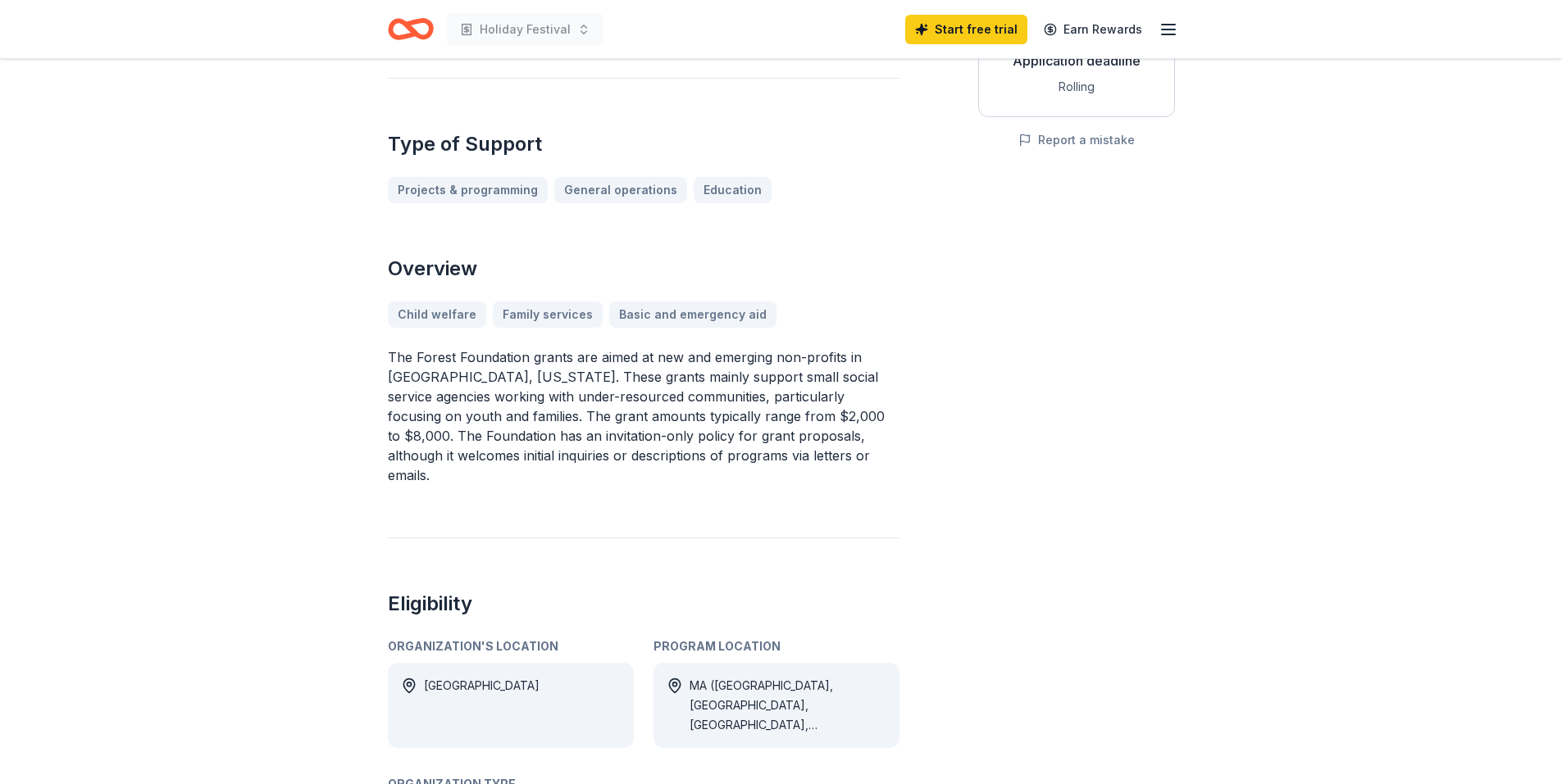
scroll to position [163, 0]
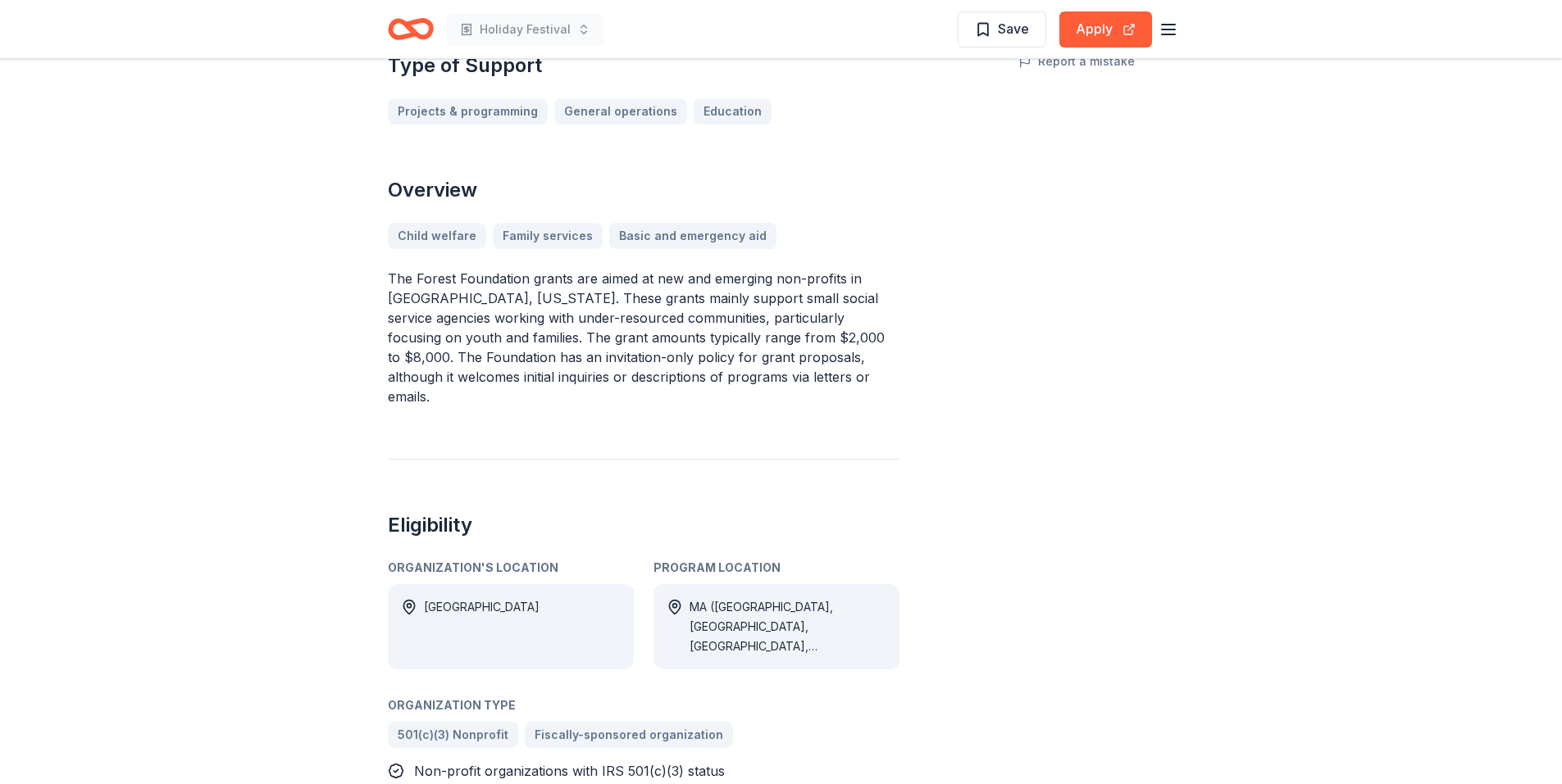
scroll to position [409, 0]
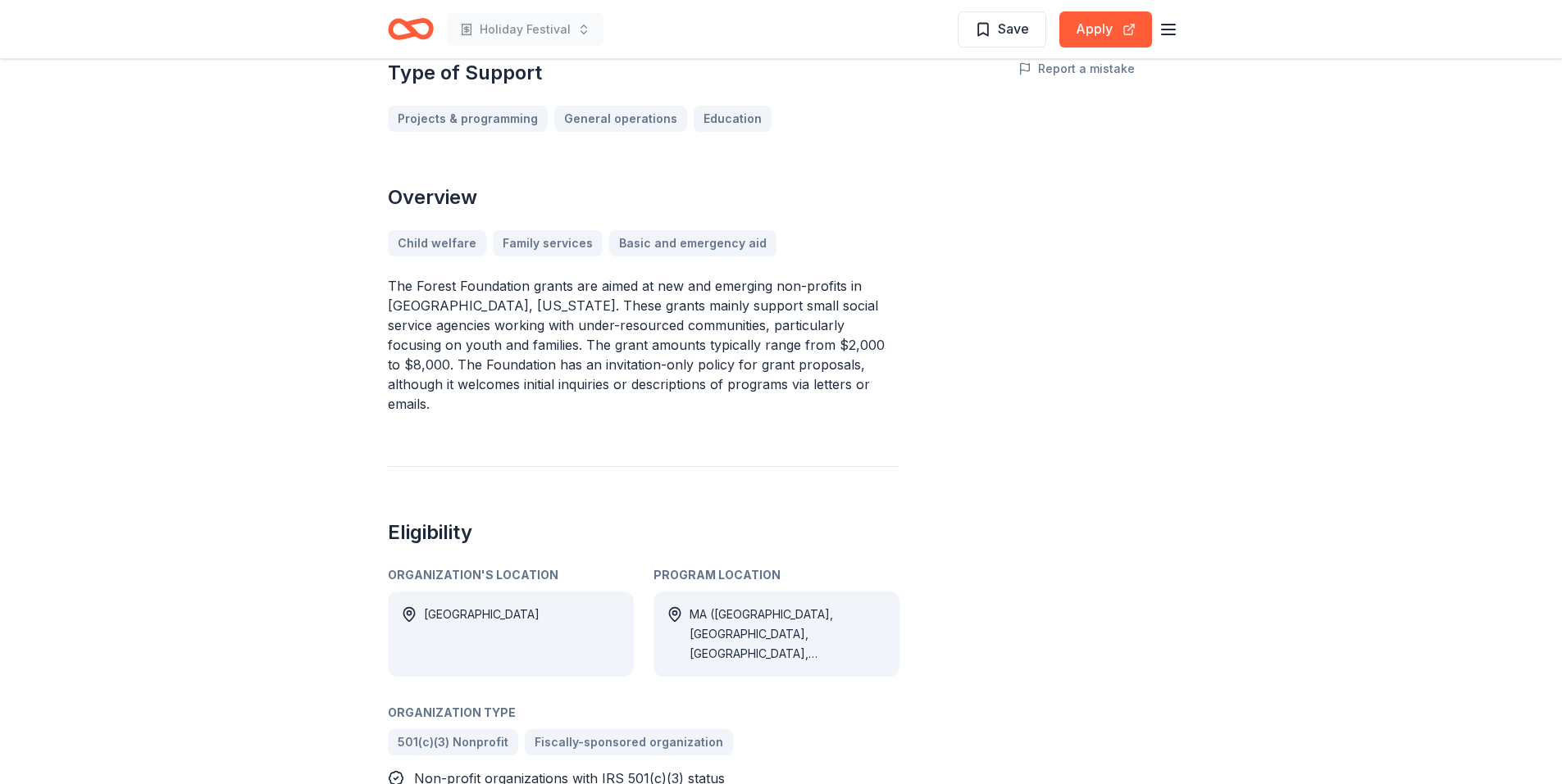
drag, startPoint x: 790, startPoint y: 367, endPoint x: 637, endPoint y: 362, distance: 153.1
click at [637, 362] on p "The Forest Foundation grants are aimed at new and emerging non-profits in [GEOG…" at bounding box center [643, 345] width 511 height 137
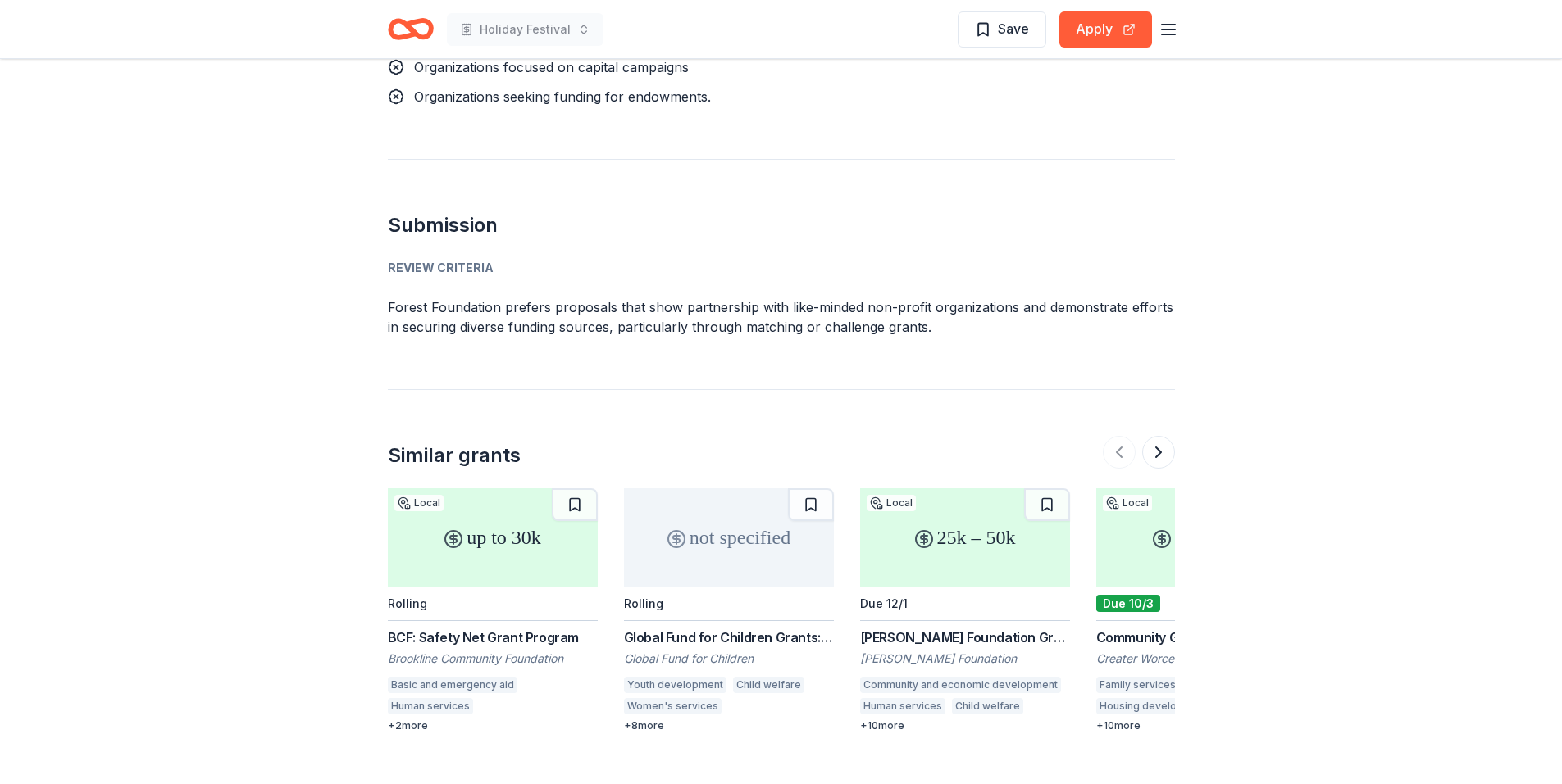
scroll to position [1639, 0]
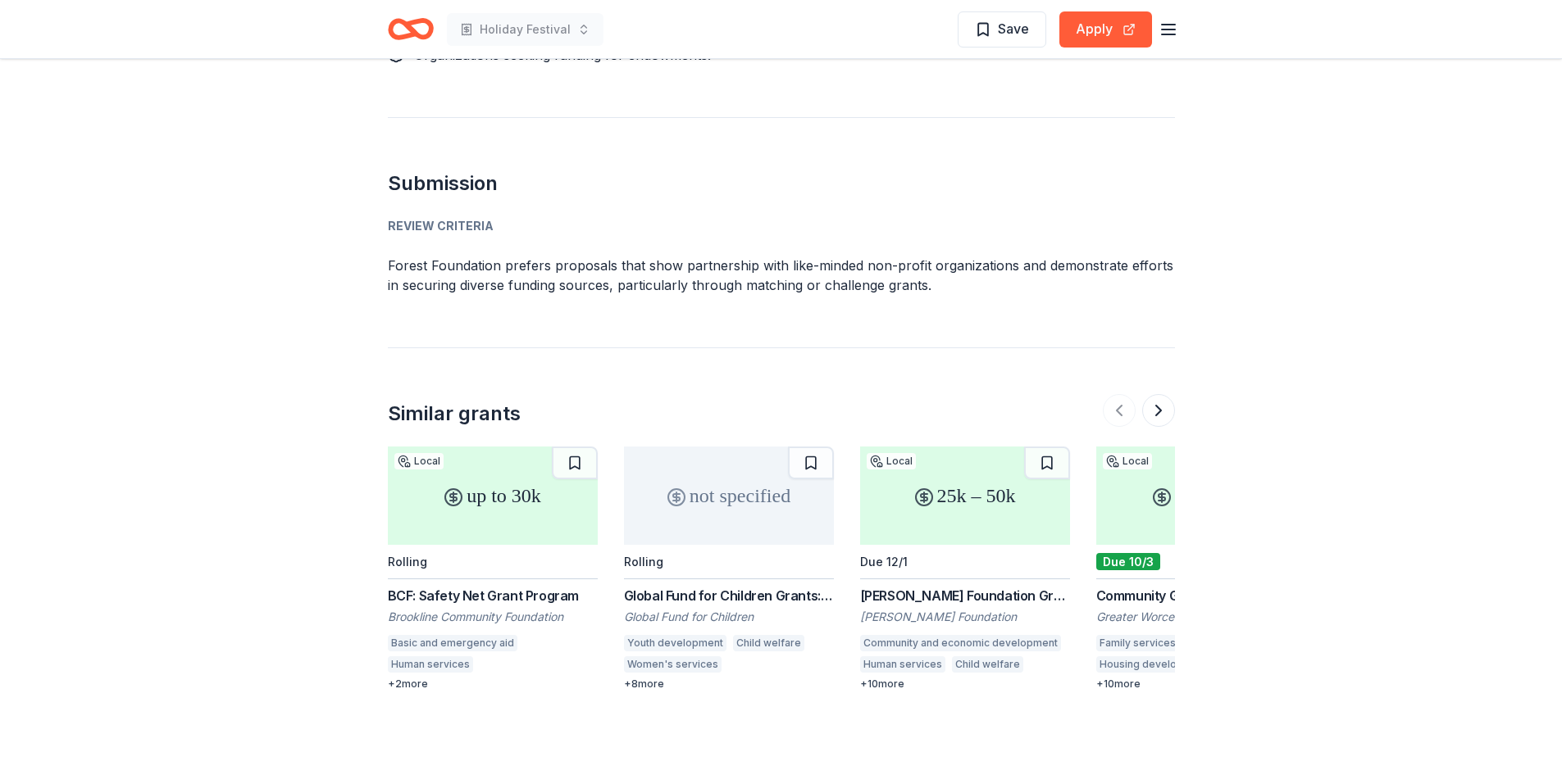
click at [465, 586] on div "BCF: Safety Net Grant Program" at bounding box center [492, 596] width 210 height 20
click at [1159, 394] on button at bounding box center [1158, 410] width 33 height 33
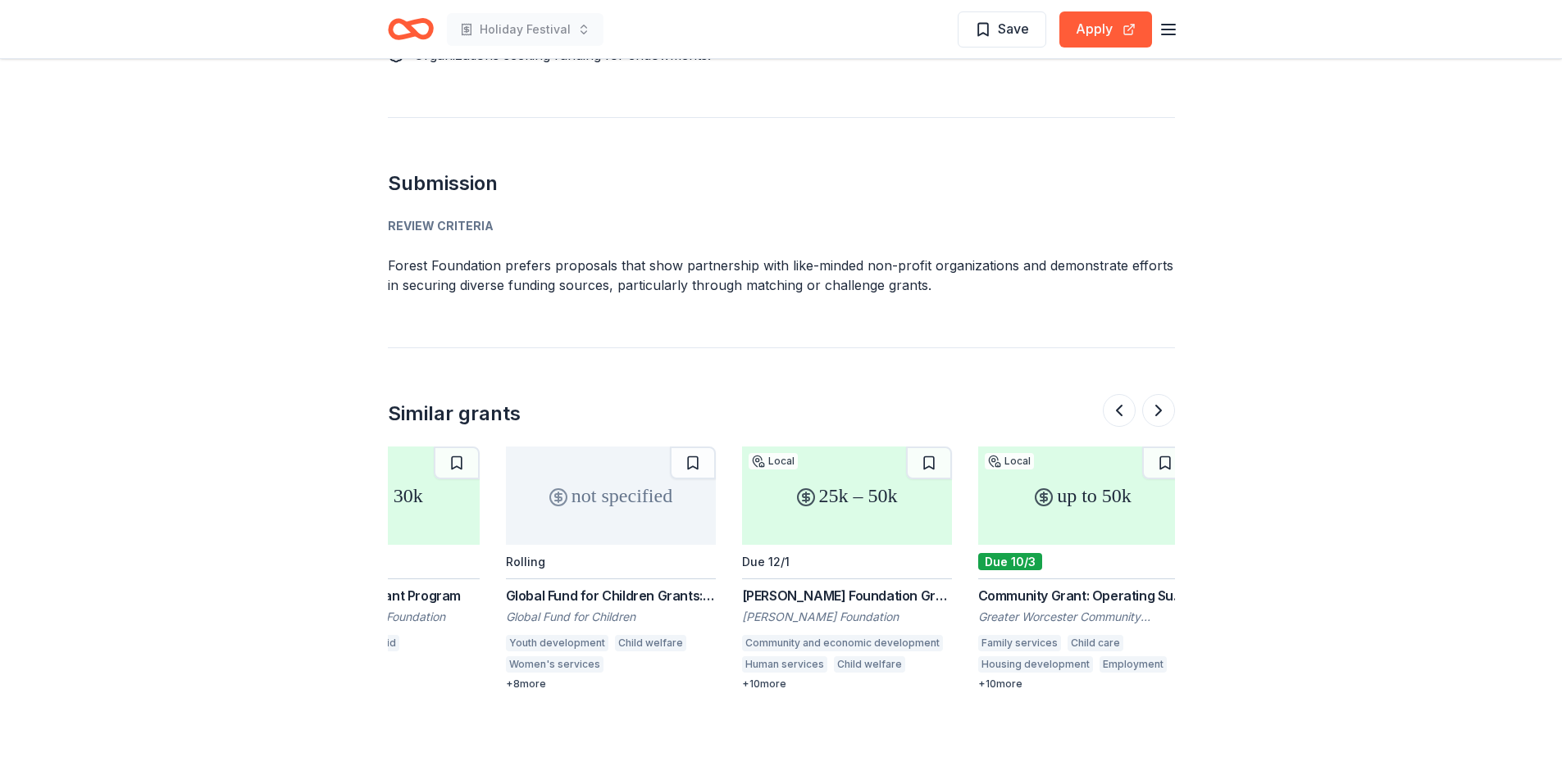
scroll to position [0, 132]
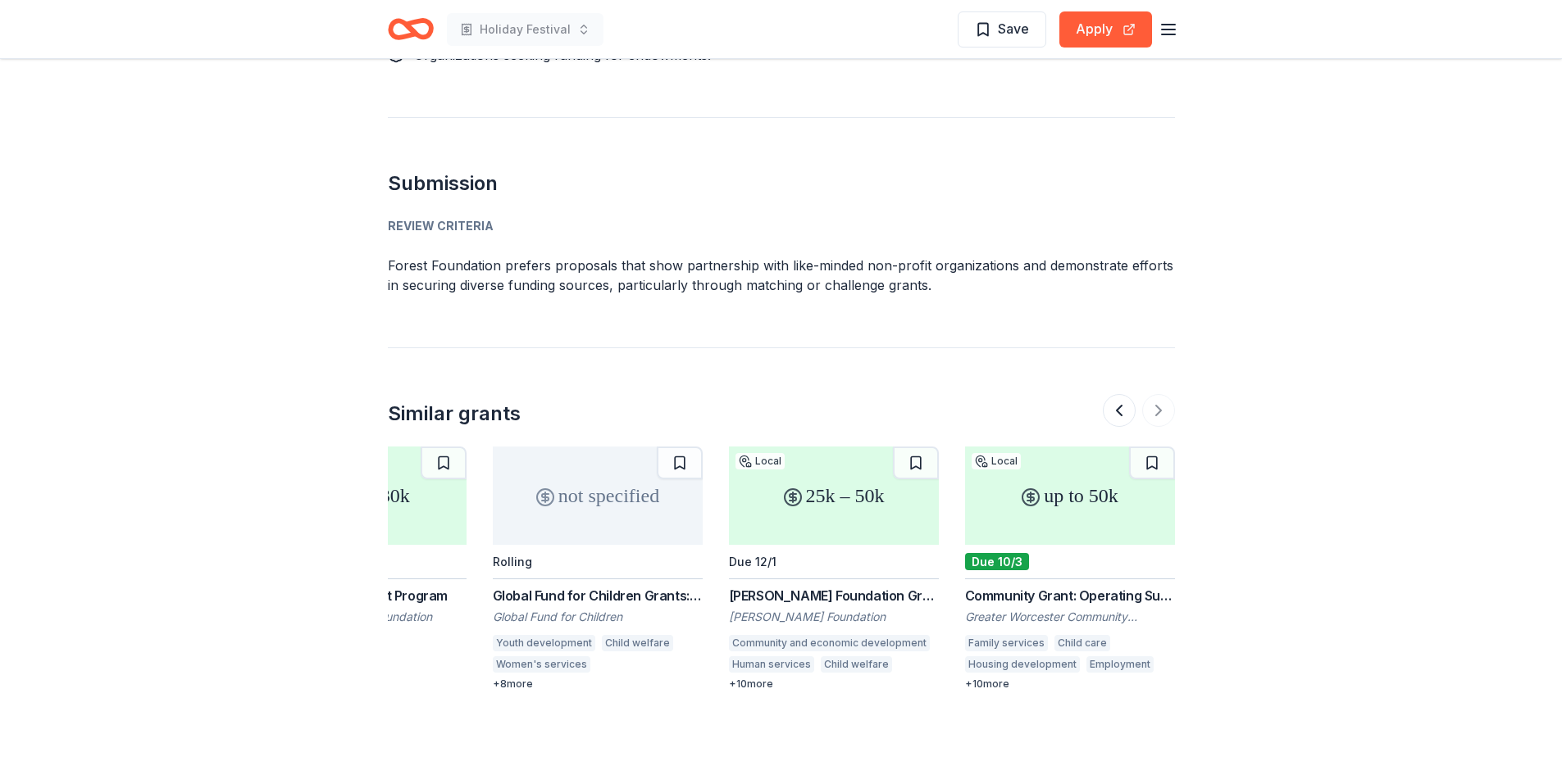
click at [822, 586] on div "Theodore Edson Parker Foundation Grant" at bounding box center [833, 596] width 210 height 20
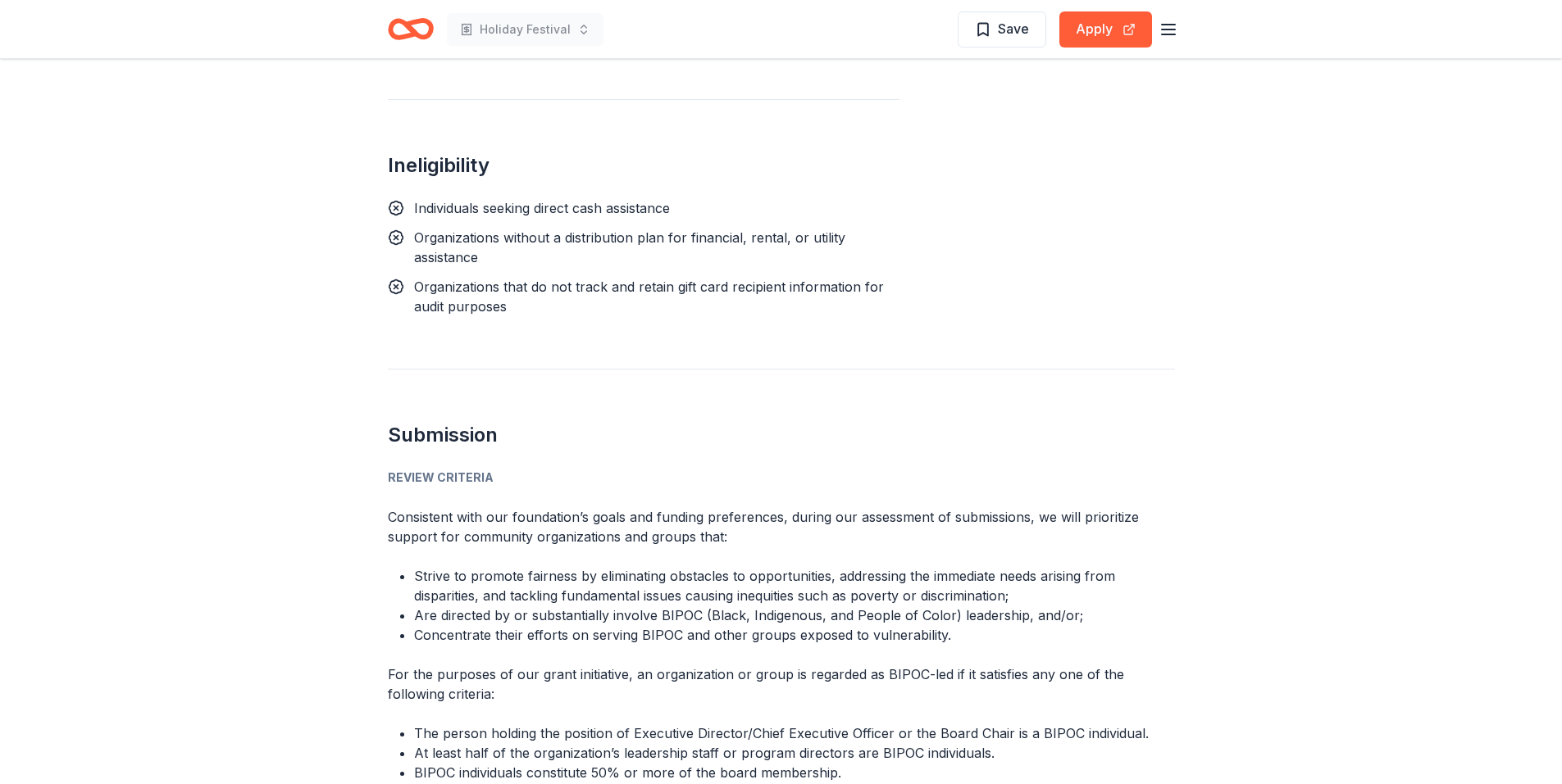
scroll to position [1474, 0]
drag, startPoint x: 379, startPoint y: 426, endPoint x: 518, endPoint y: 491, distance: 153.4
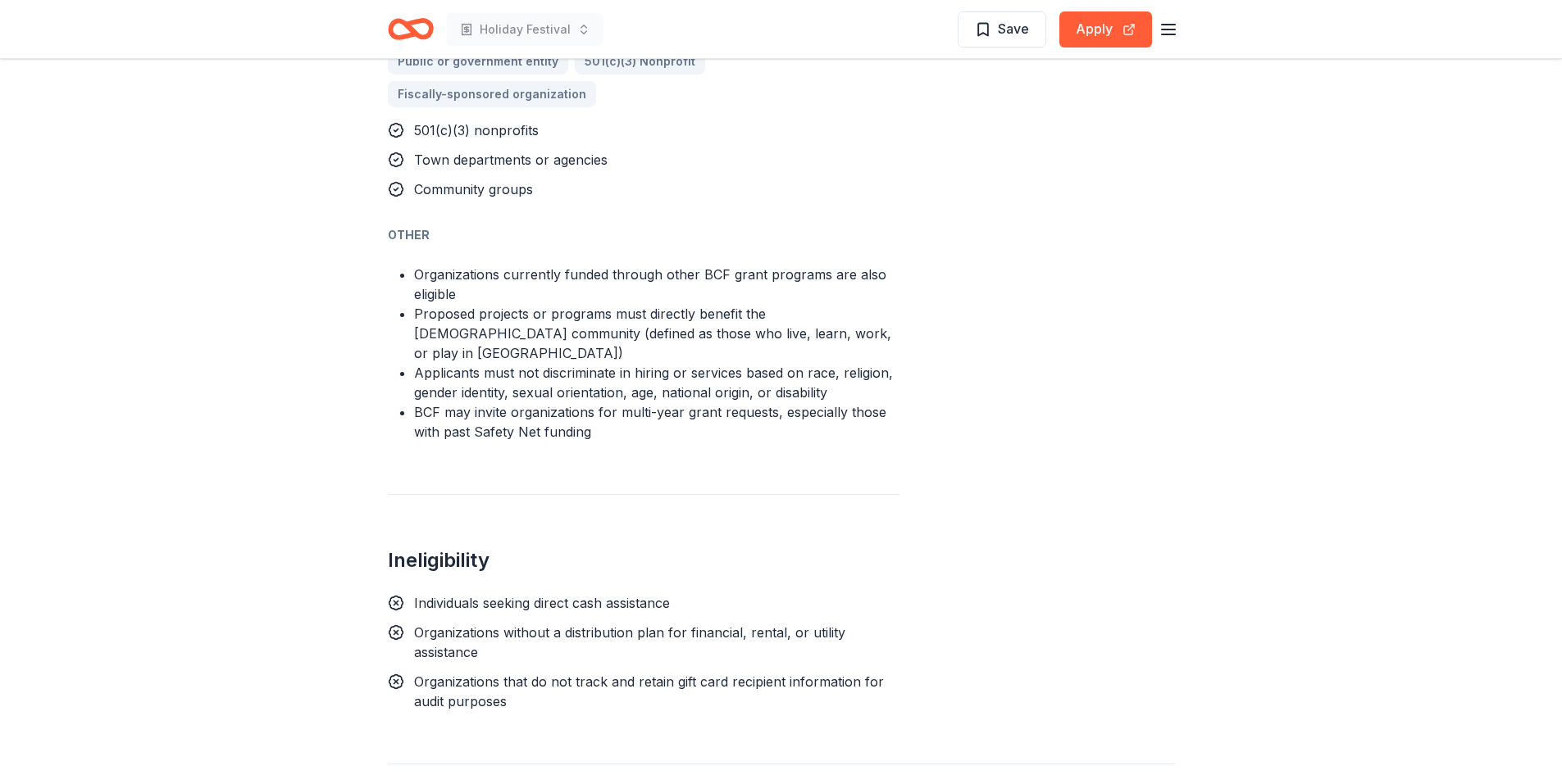
scroll to position [1065, 0]
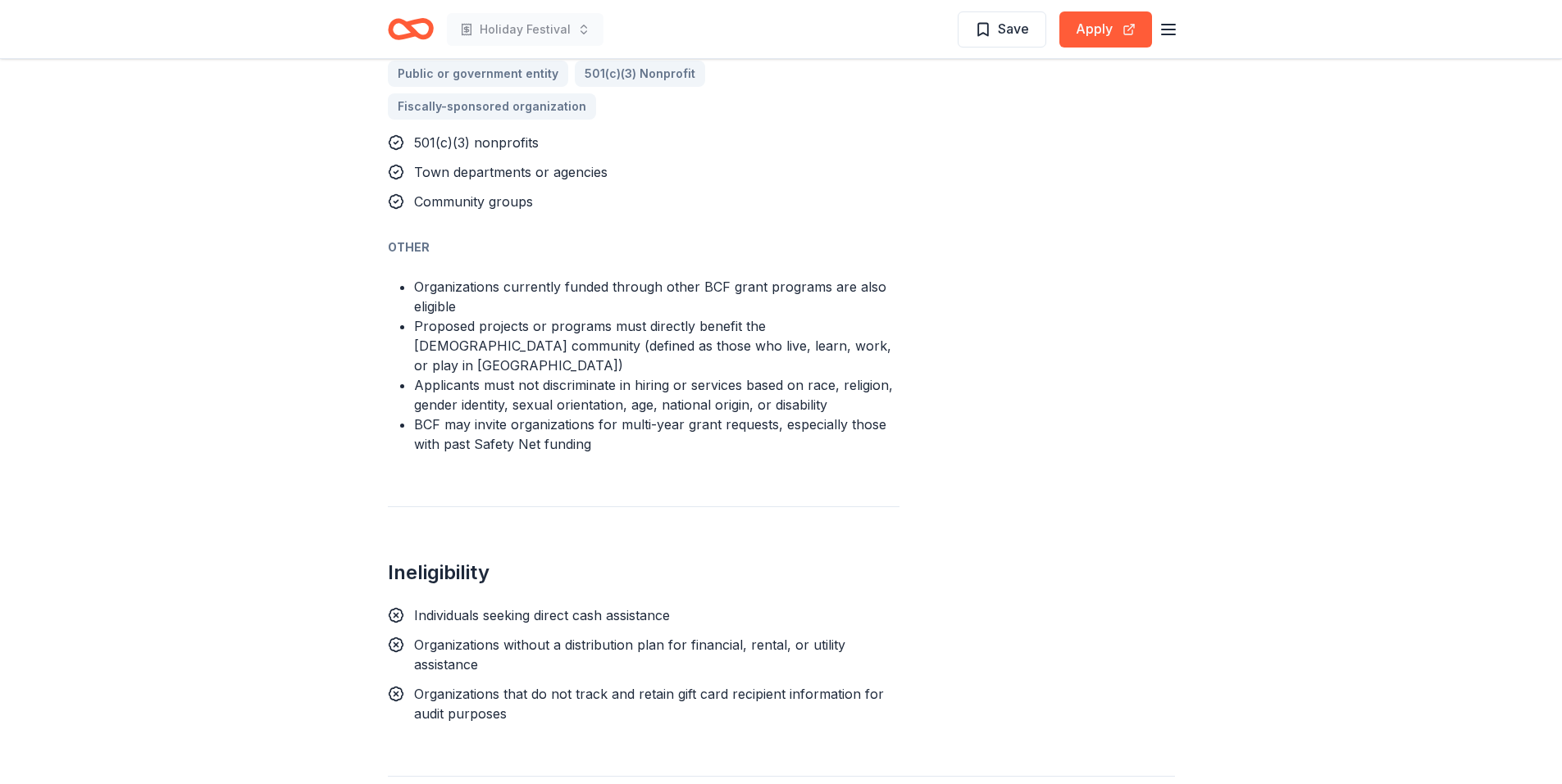
drag, startPoint x: 609, startPoint y: 373, endPoint x: 464, endPoint y: 352, distance: 146.5
click at [464, 414] on li "BCF may invite organizations for multi-year grant requests, especially those wi…" at bounding box center [656, 433] width 485 height 39
drag, startPoint x: 592, startPoint y: 378, endPoint x: 579, endPoint y: 375, distance: 13.3
click at [581, 414] on li "BCF may invite organizations for multi-year grant requests, especially those wi…" at bounding box center [656, 433] width 485 height 39
click at [579, 414] on li "BCF may invite organizations for multi-year grant requests, especially those wi…" at bounding box center [656, 433] width 485 height 39
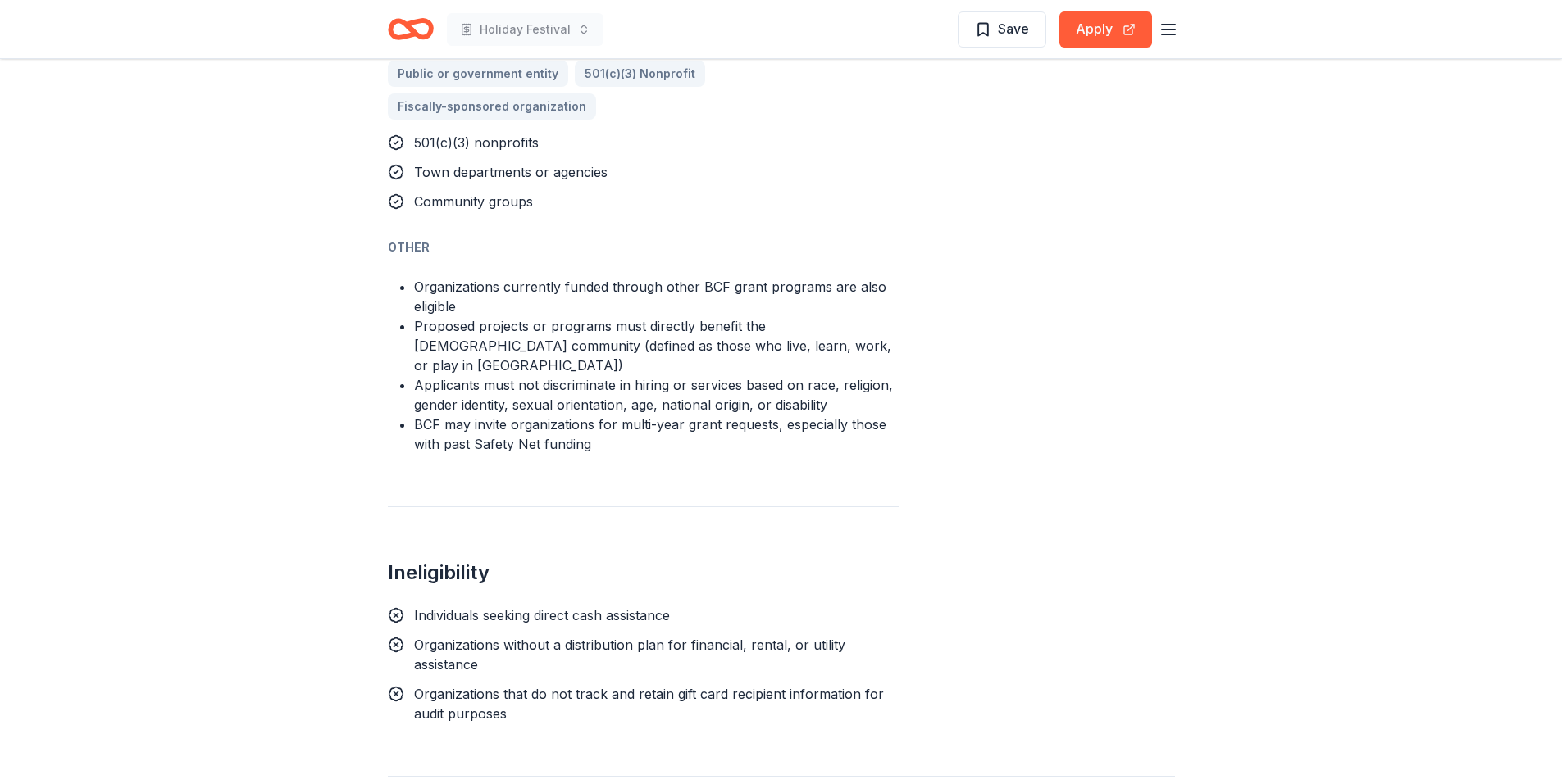
click at [579, 414] on li "BCF may invite organizations for multi-year grant requests, especially those wi…" at bounding box center [656, 433] width 485 height 39
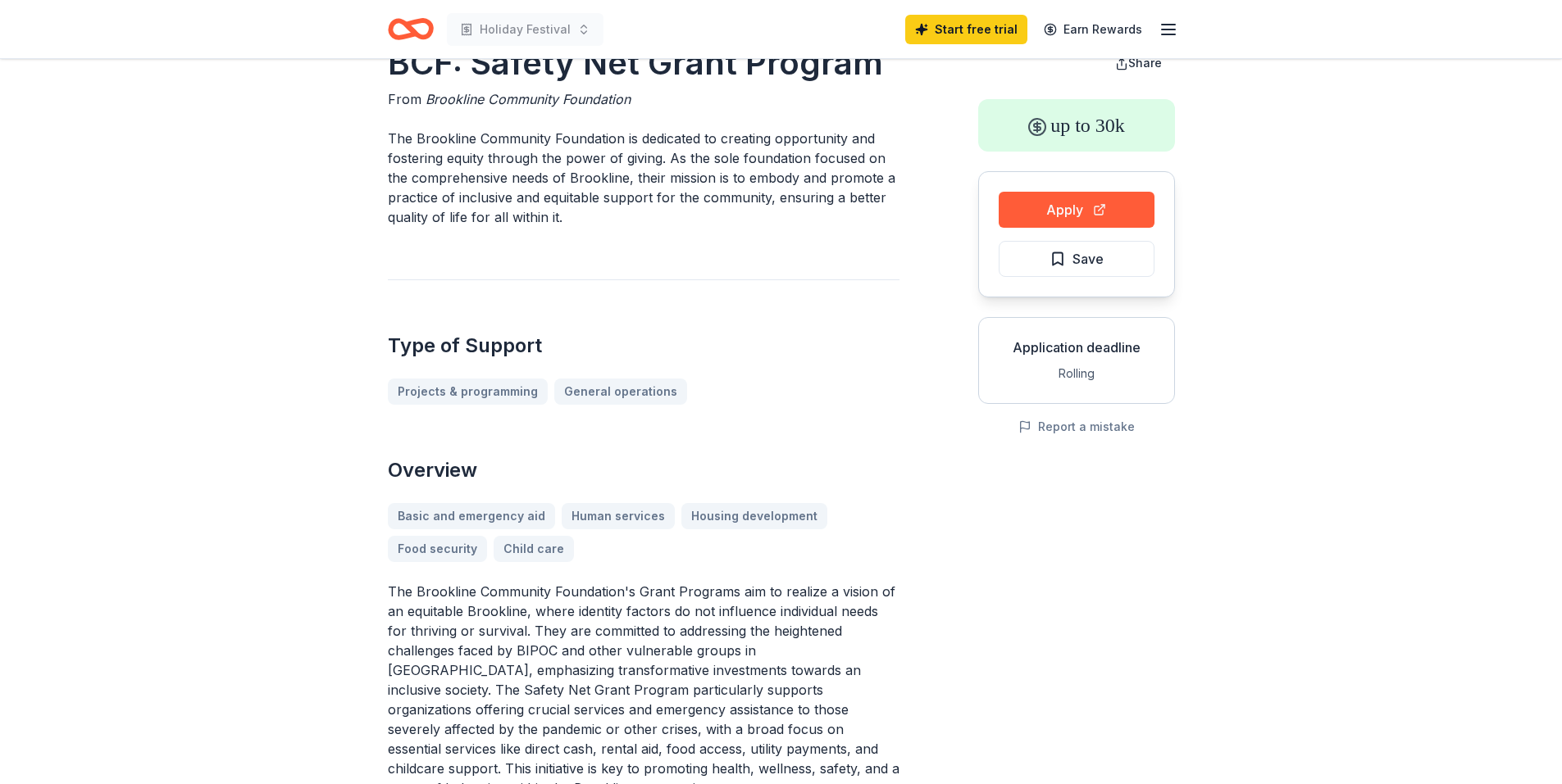
scroll to position [0, 0]
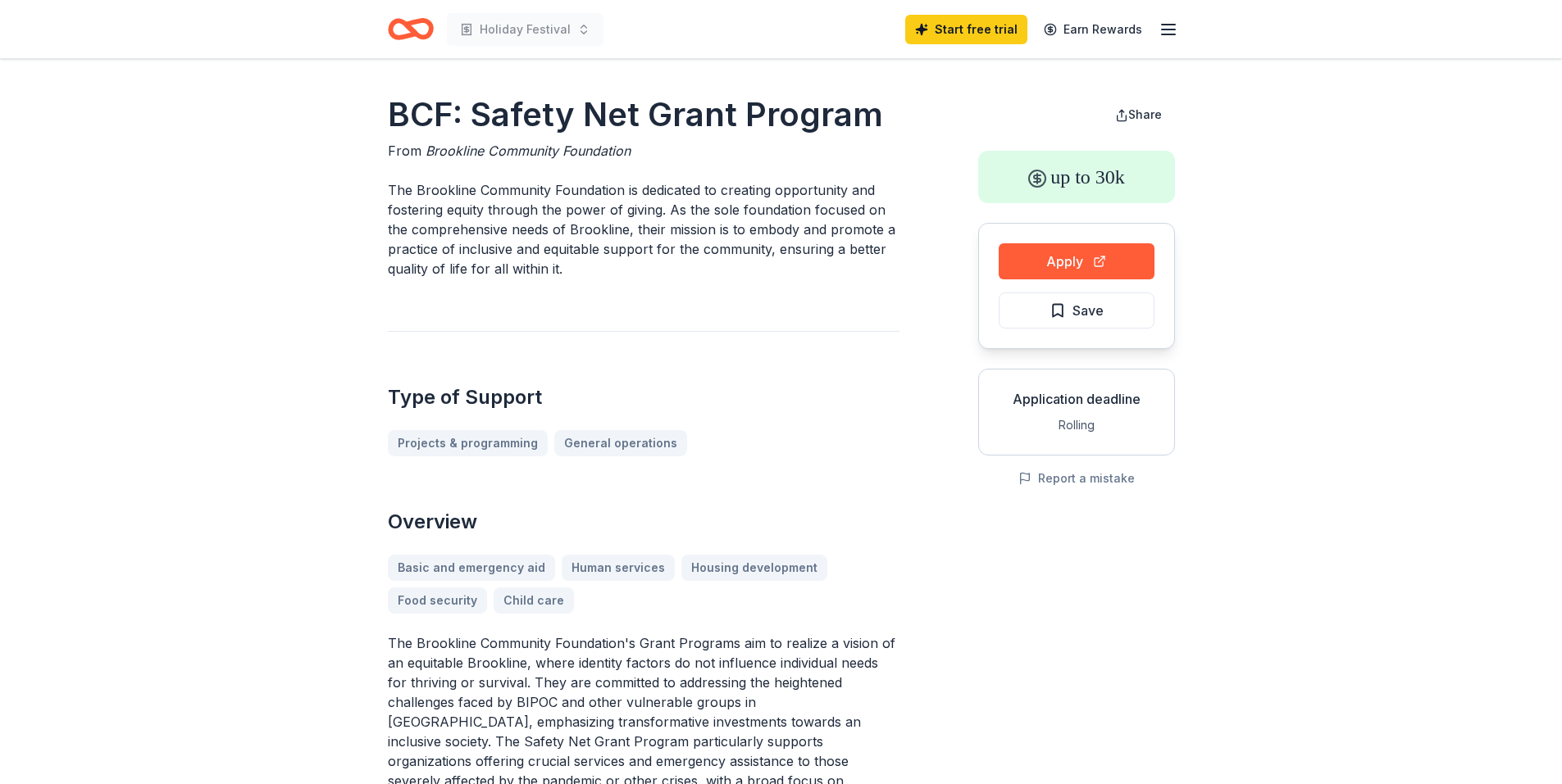
drag, startPoint x: 386, startPoint y: 115, endPoint x: 574, endPoint y: 131, distance: 188.7
click at [581, 123] on h1 "BCF: Safety Net Grant Program" at bounding box center [643, 115] width 511 height 46
click at [597, 210] on p "The Brookline Community Foundation is dedicated to creating opportunity and fos…" at bounding box center [643, 229] width 511 height 99
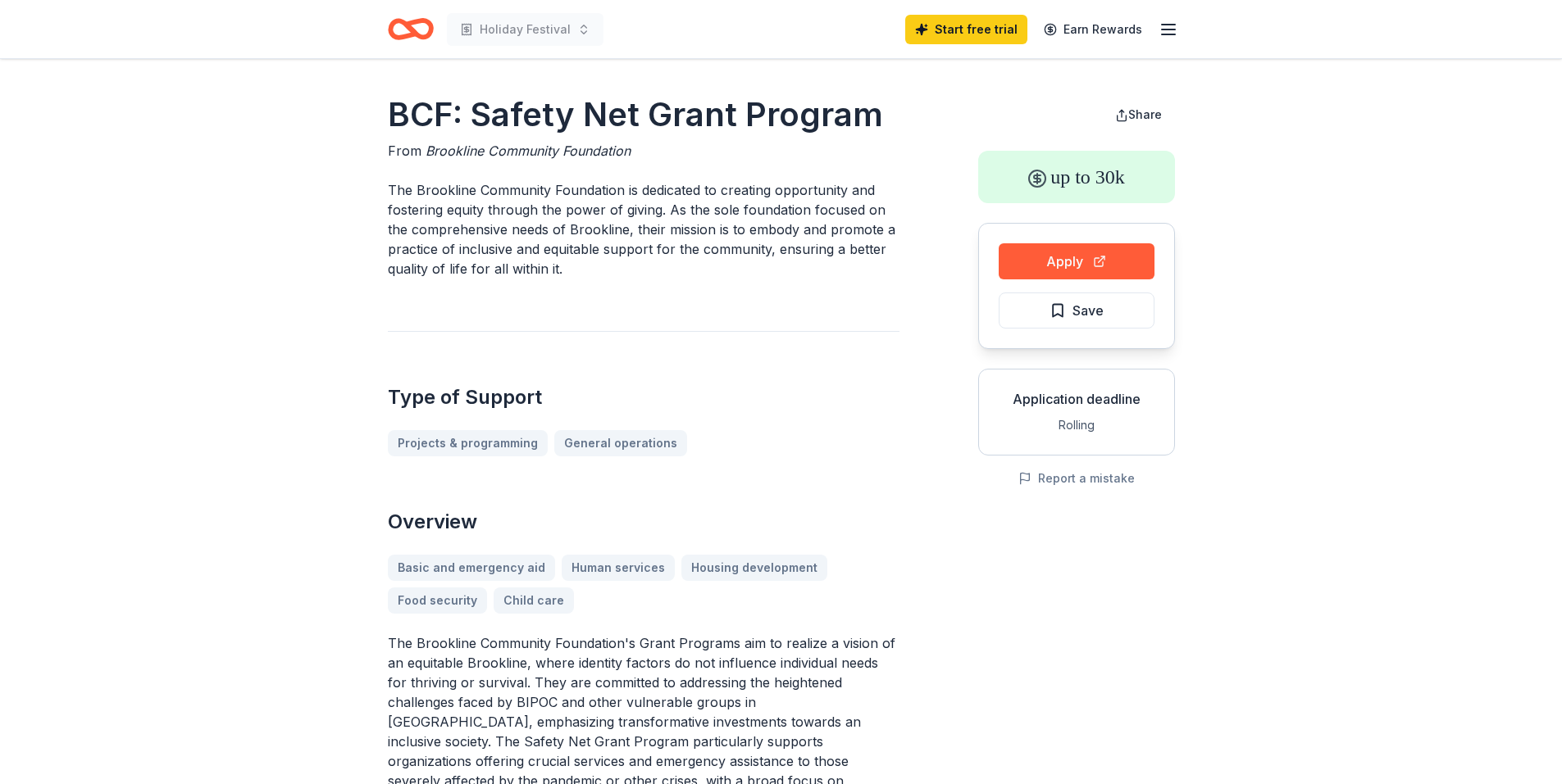
click at [597, 210] on p "The Brookline Community Foundation is dedicated to creating opportunity and fos…" at bounding box center [643, 229] width 511 height 99
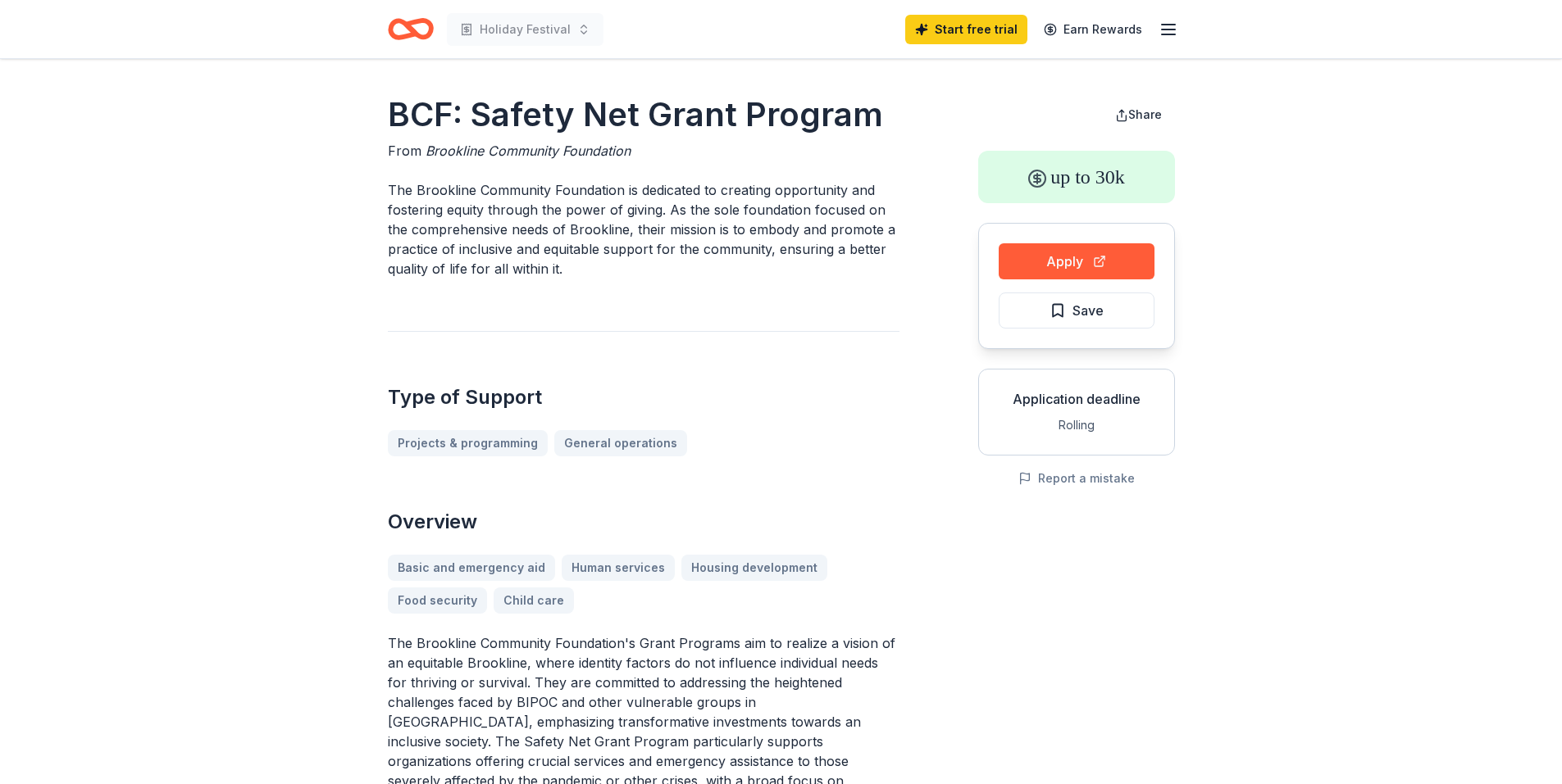
click at [598, 209] on p "The Brookline Community Foundation is dedicated to creating opportunity and fos…" at bounding box center [643, 229] width 511 height 99
drag, startPoint x: 888, startPoint y: 115, endPoint x: 789, endPoint y: 121, distance: 99.2
click at [789, 121] on h1 "BCF: Safety Net Grant Program" at bounding box center [643, 115] width 511 height 46
click at [1079, 262] on button "Apply" at bounding box center [1077, 261] width 156 height 36
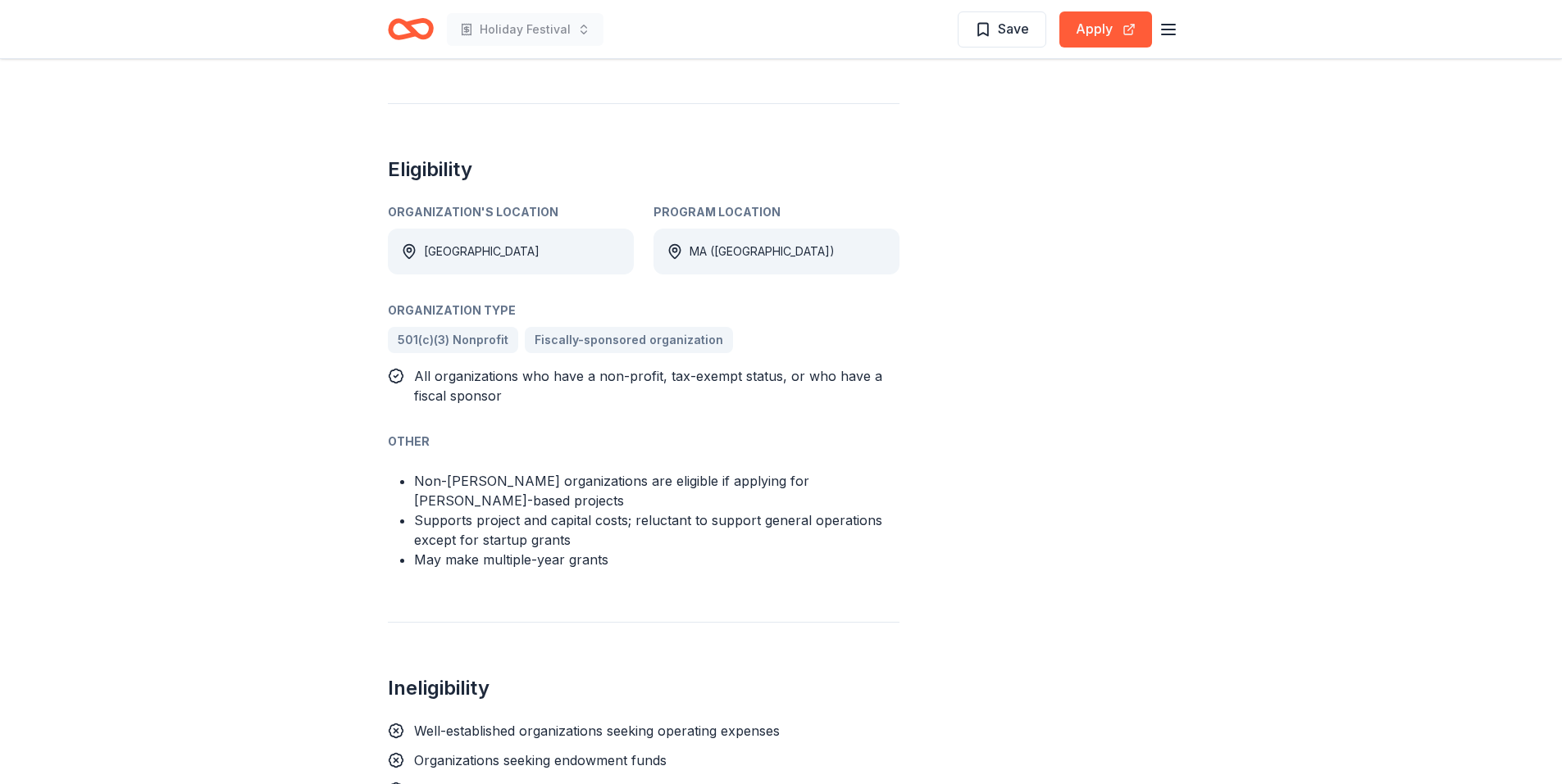
scroll to position [902, 0]
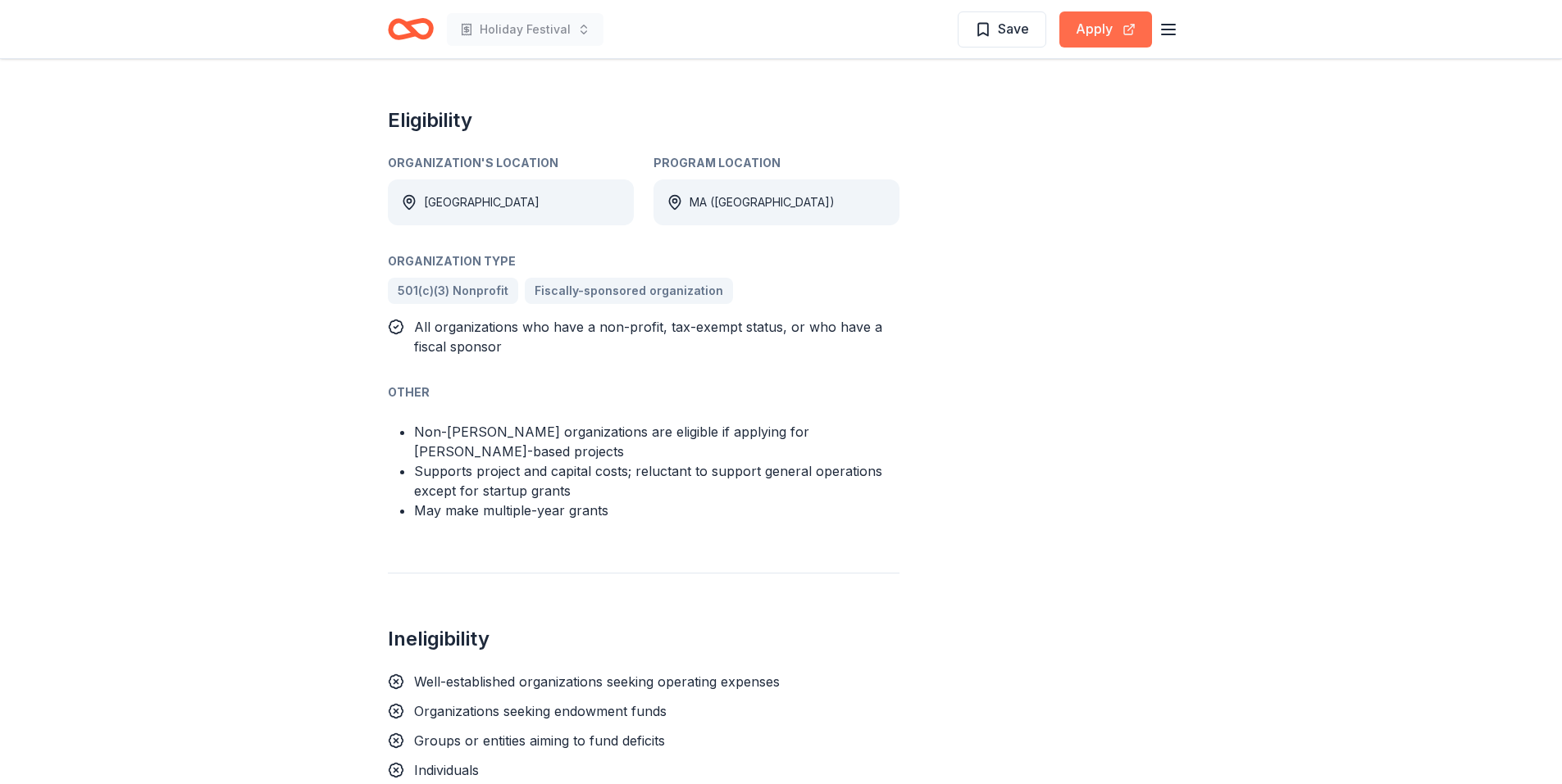
click at [1078, 31] on button "Apply" at bounding box center [1104, 30] width 93 height 36
